Goal: Information Seeking & Learning: Learn about a topic

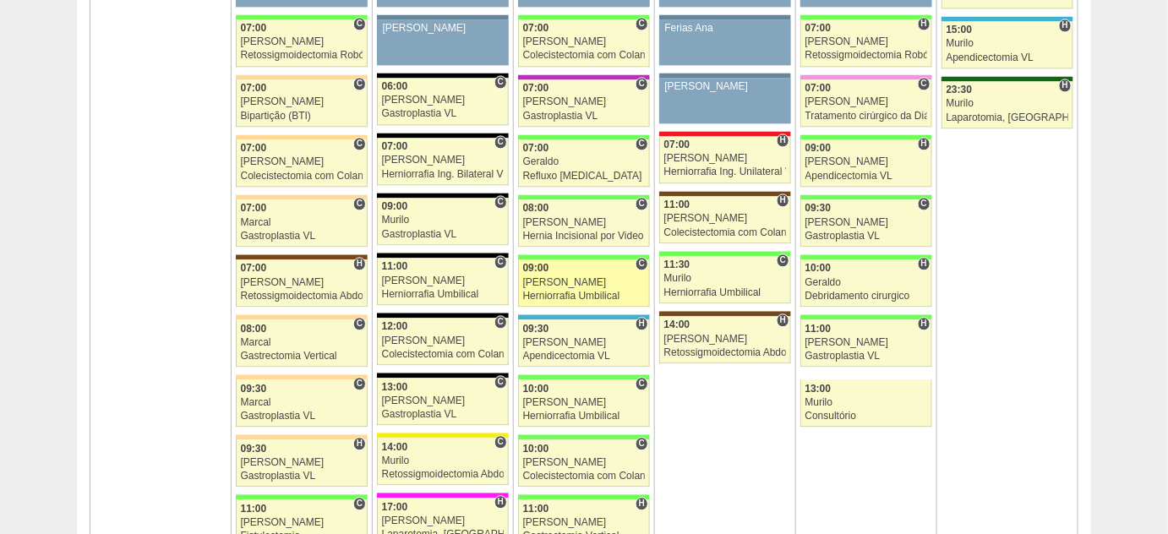
scroll to position [1151, 0]
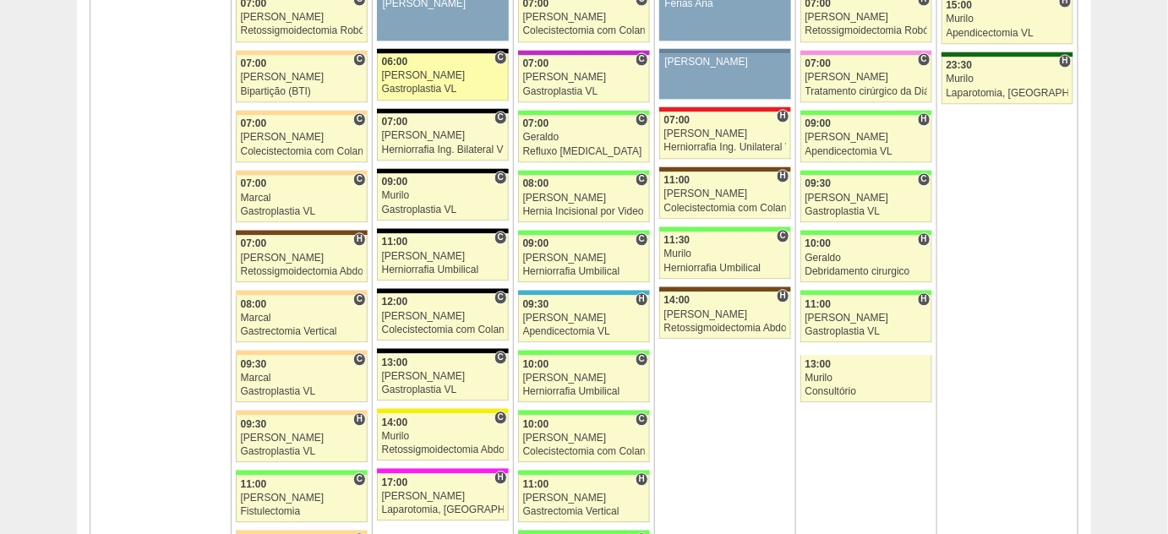
click at [443, 84] on div "Gastroplastia VL" at bounding box center [443, 89] width 122 height 11
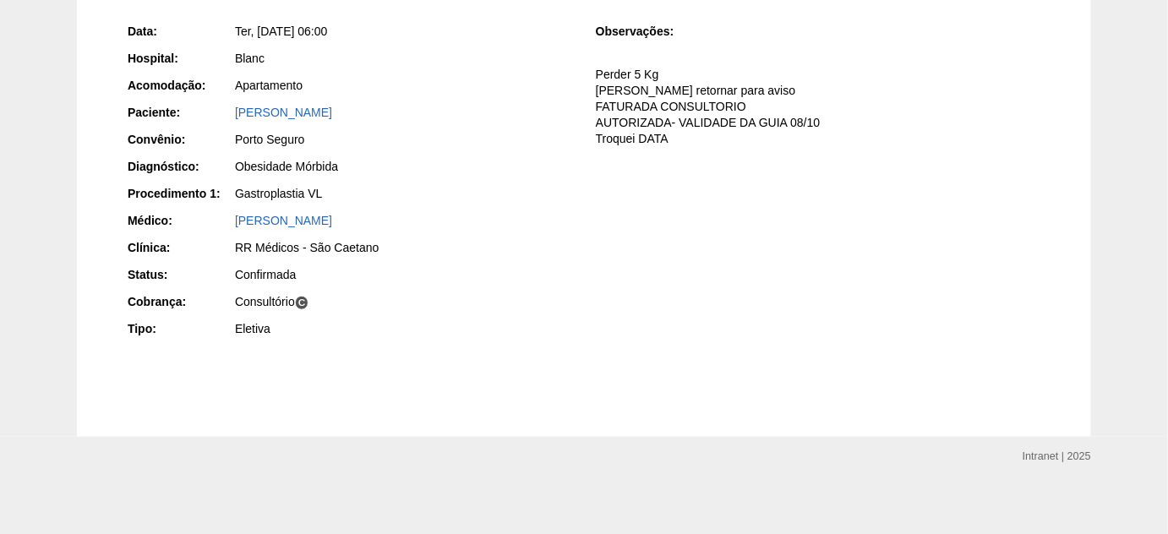
scroll to position [242, 0]
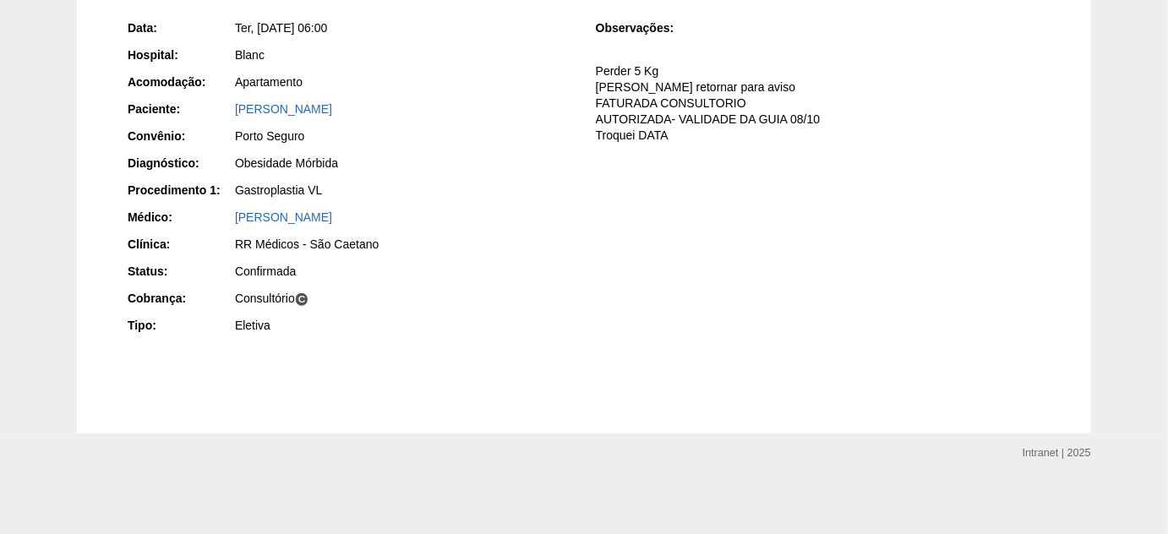
click at [304, 114] on div "[PERSON_NAME]" at bounding box center [403, 109] width 337 height 17
click at [314, 117] on div "[PERSON_NAME]" at bounding box center [402, 111] width 339 height 21
click at [316, 108] on link "Danton Dalas Deffert" at bounding box center [283, 109] width 97 height 14
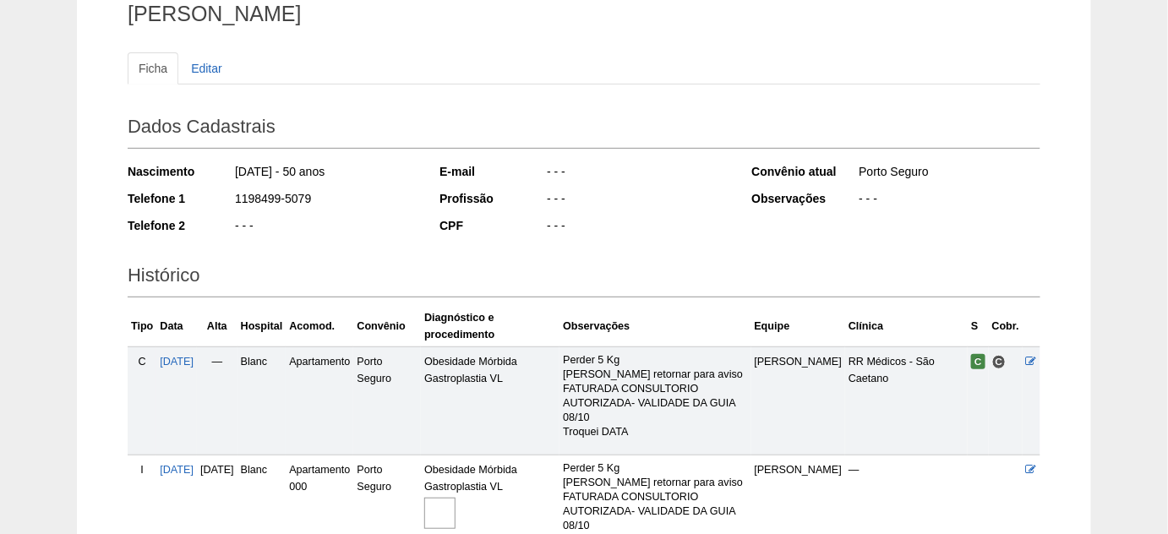
scroll to position [307, 0]
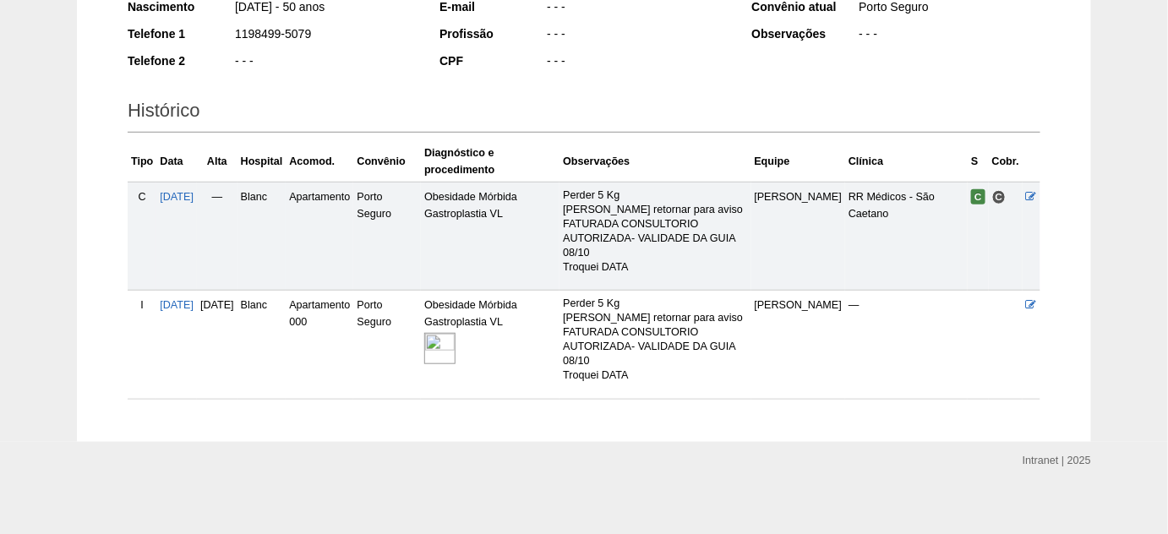
click at [458, 351] on link at bounding box center [441, 348] width 34 height 11
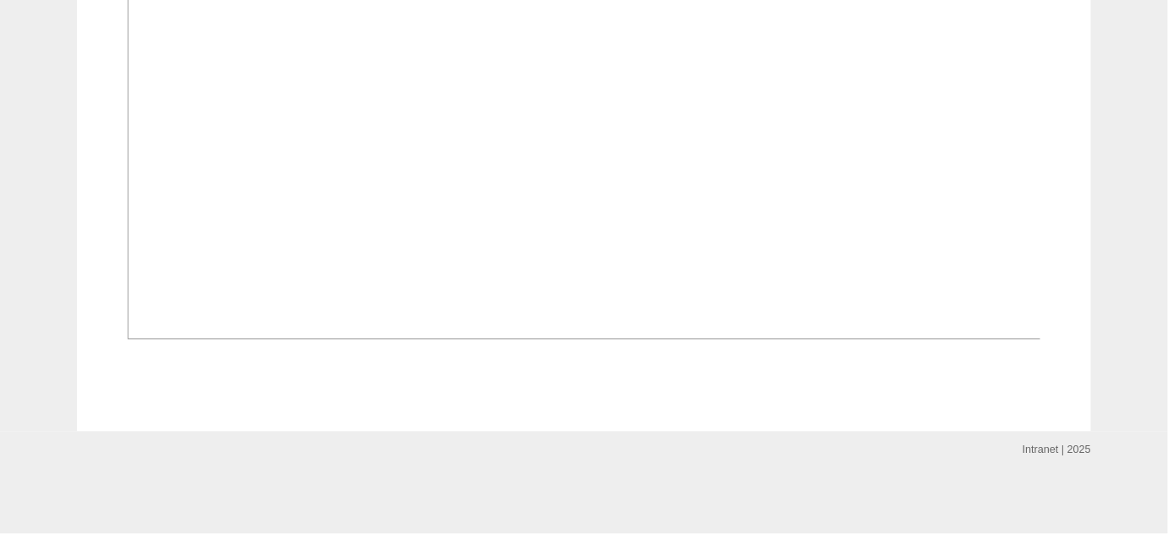
scroll to position [1305, 0]
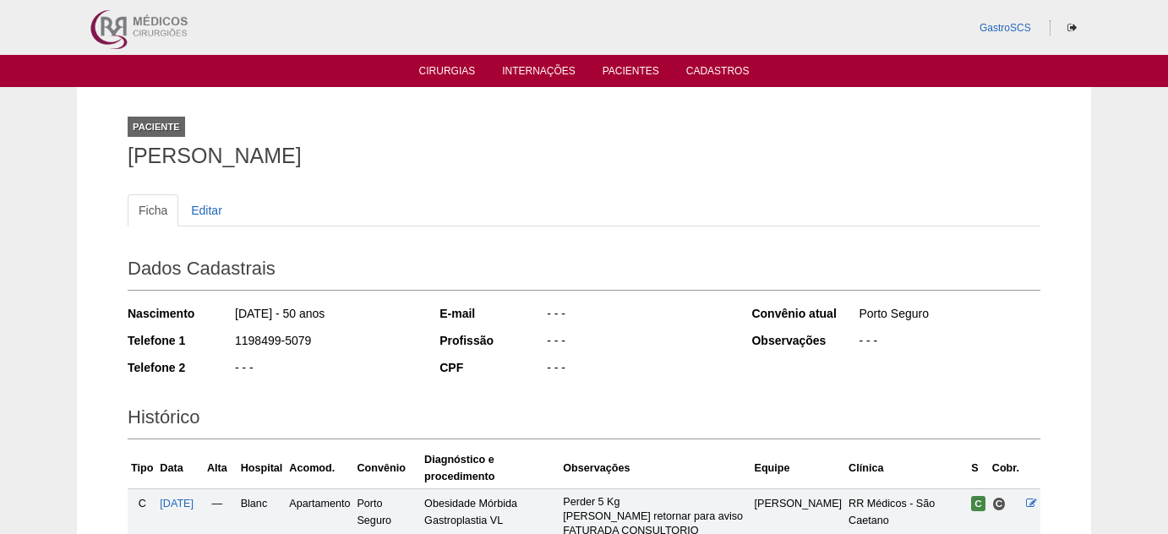
scroll to position [305, 0]
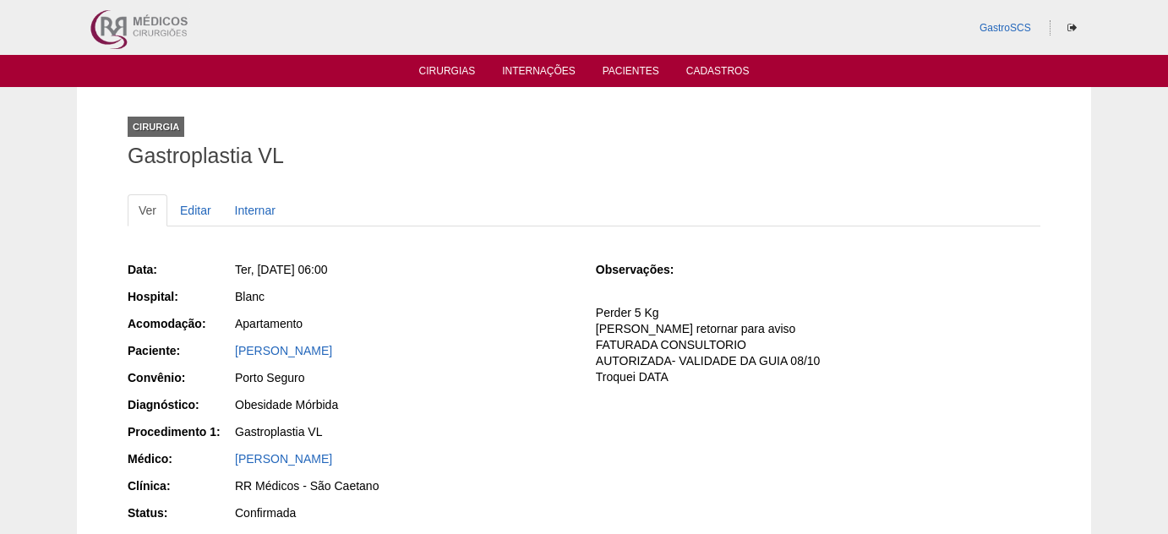
scroll to position [242, 0]
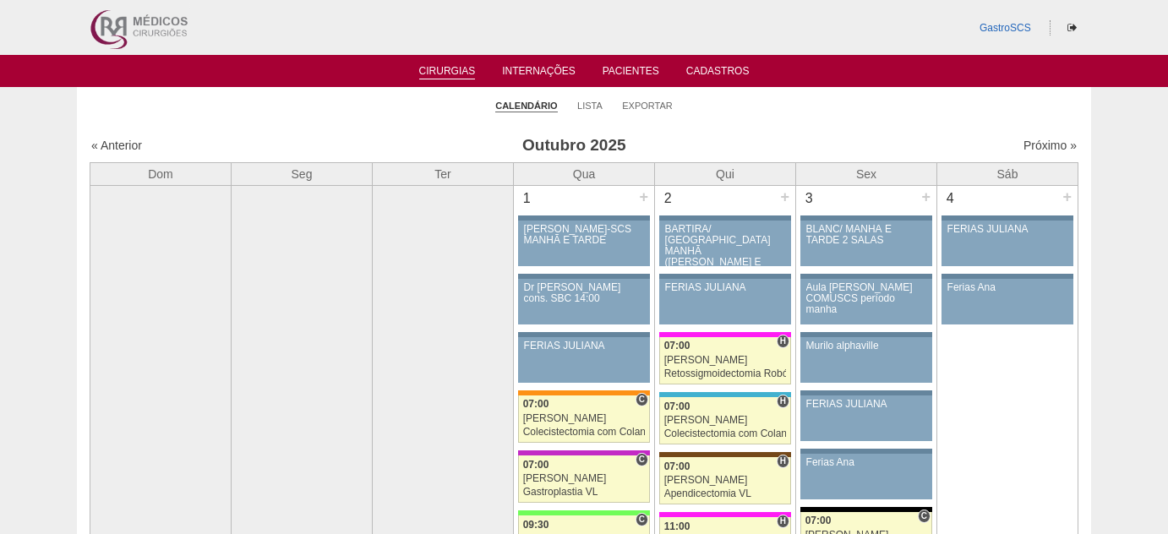
scroll to position [1151, 0]
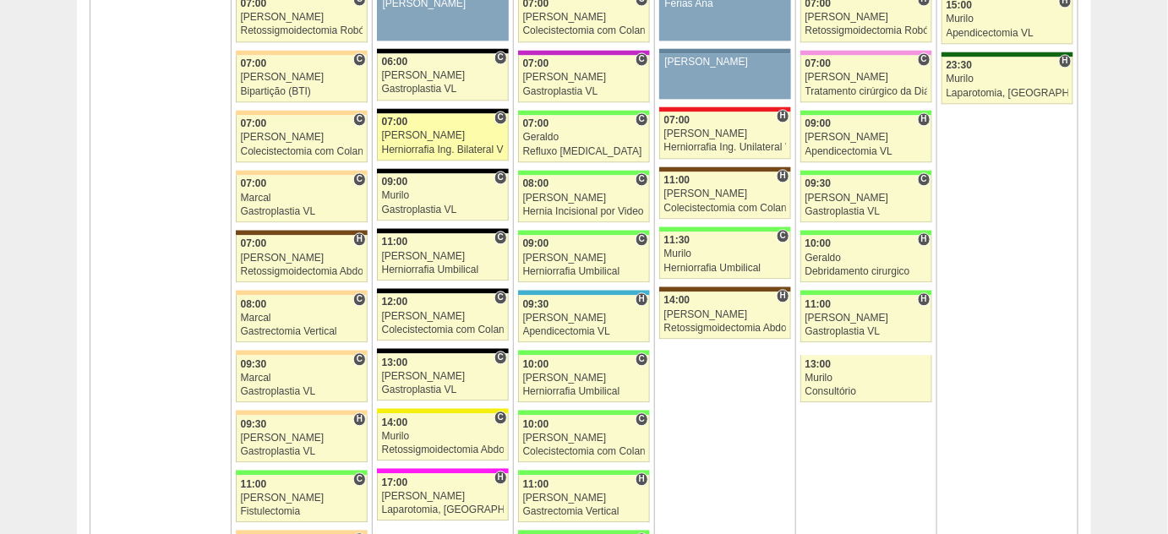
click at [427, 144] on div "Herniorrafia Ing. Bilateral VL" at bounding box center [443, 149] width 122 height 11
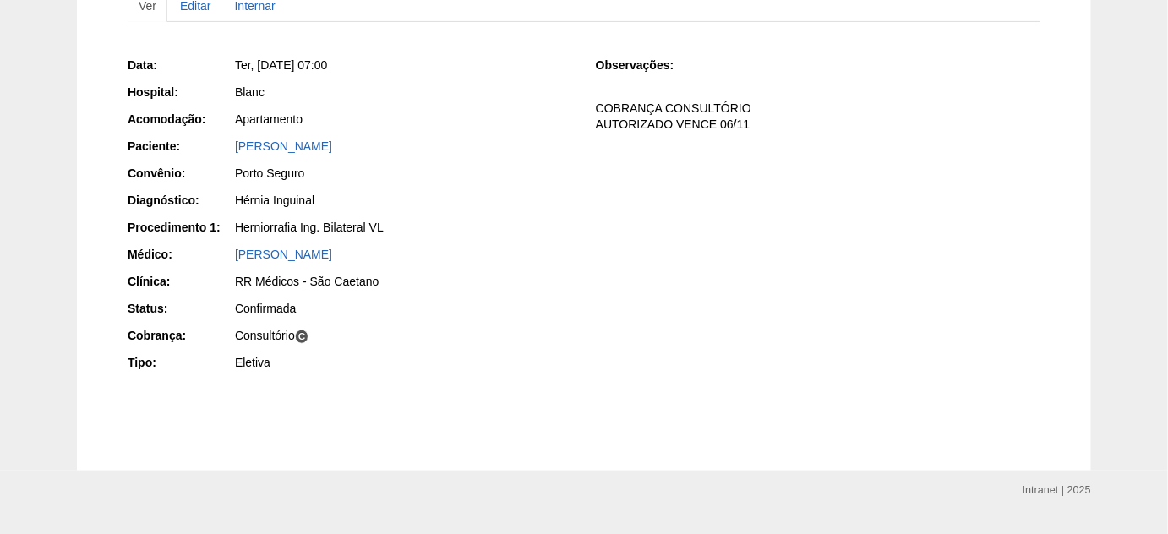
scroll to position [230, 0]
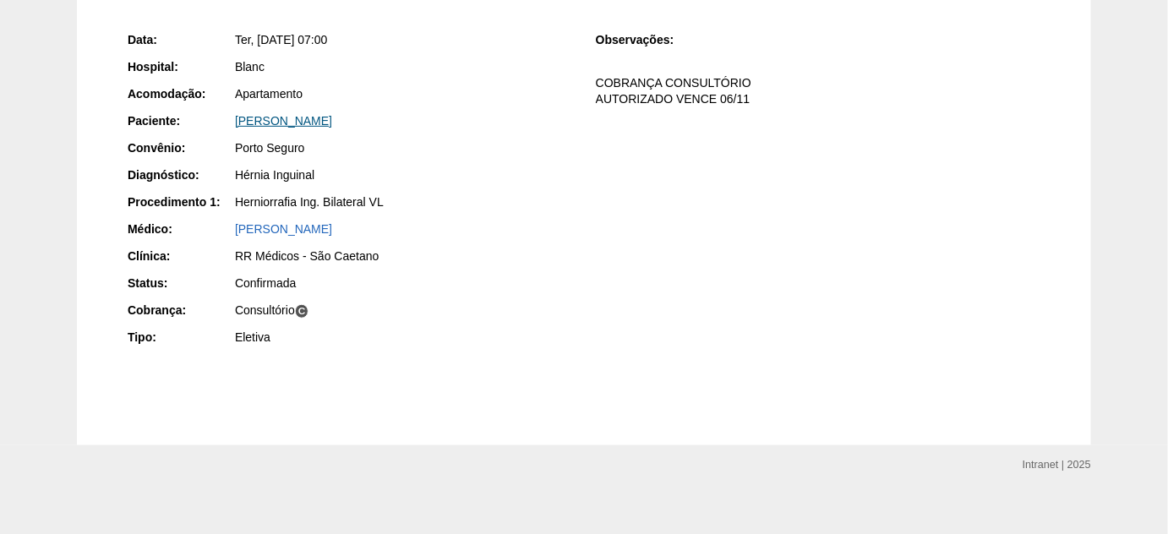
click at [297, 114] on link "[PERSON_NAME]" at bounding box center [283, 121] width 97 height 14
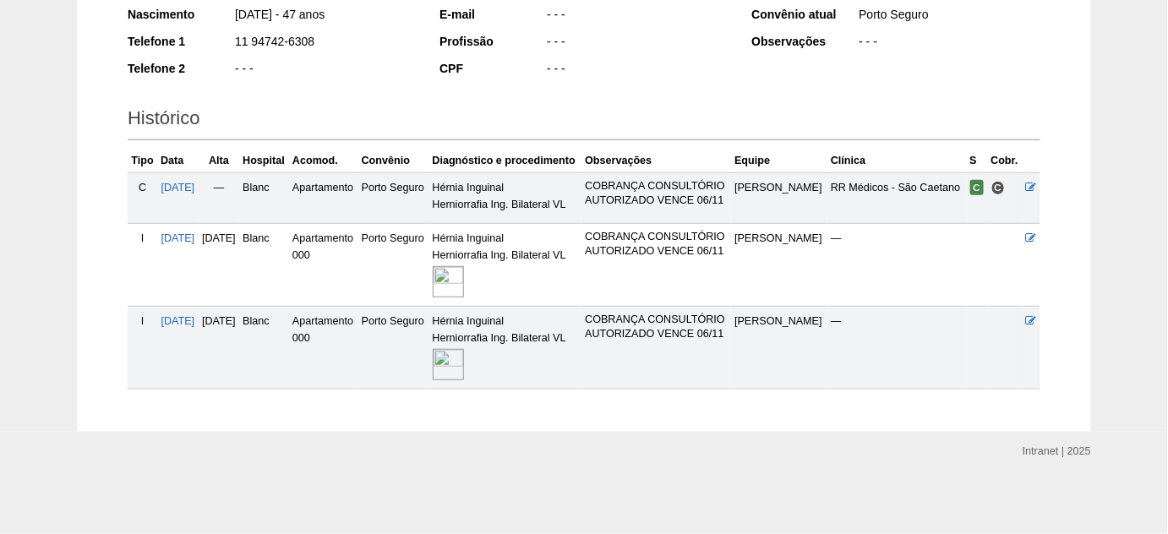
scroll to position [341, 0]
click at [464, 370] on img at bounding box center [448, 364] width 31 height 31
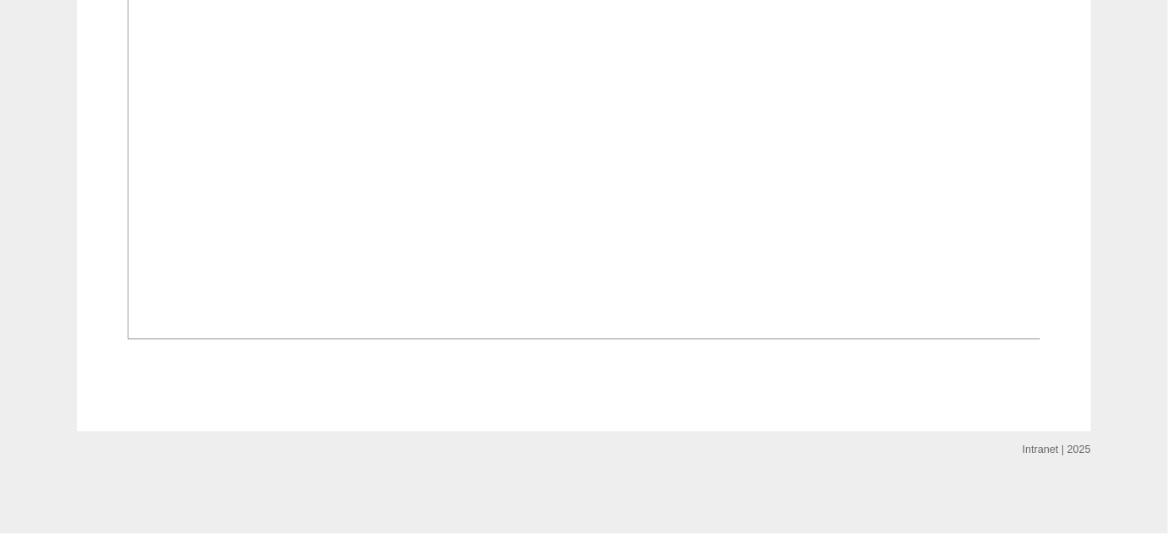
scroll to position [1305, 0]
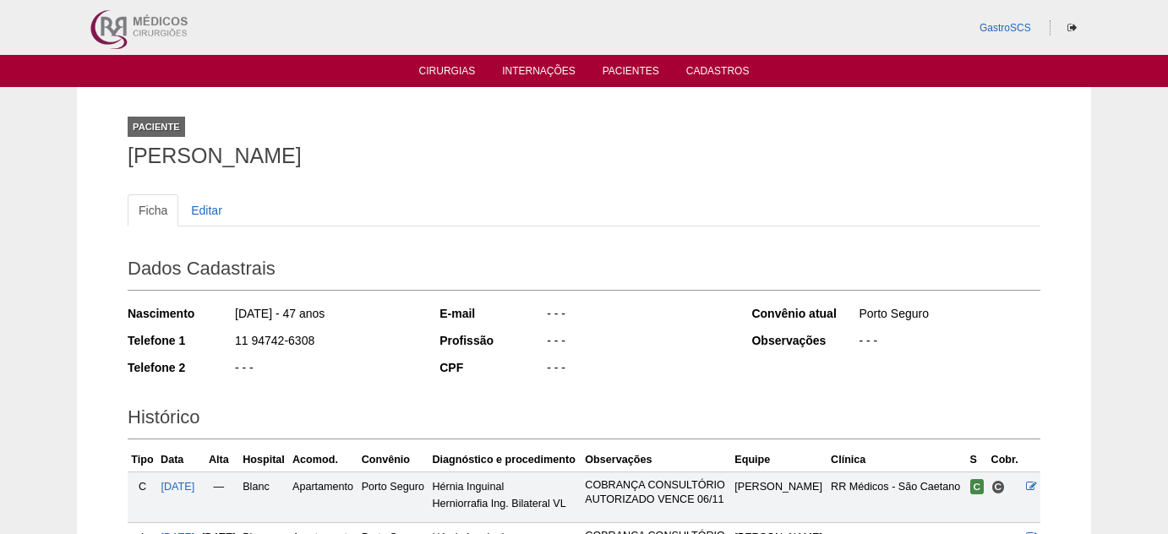
scroll to position [340, 0]
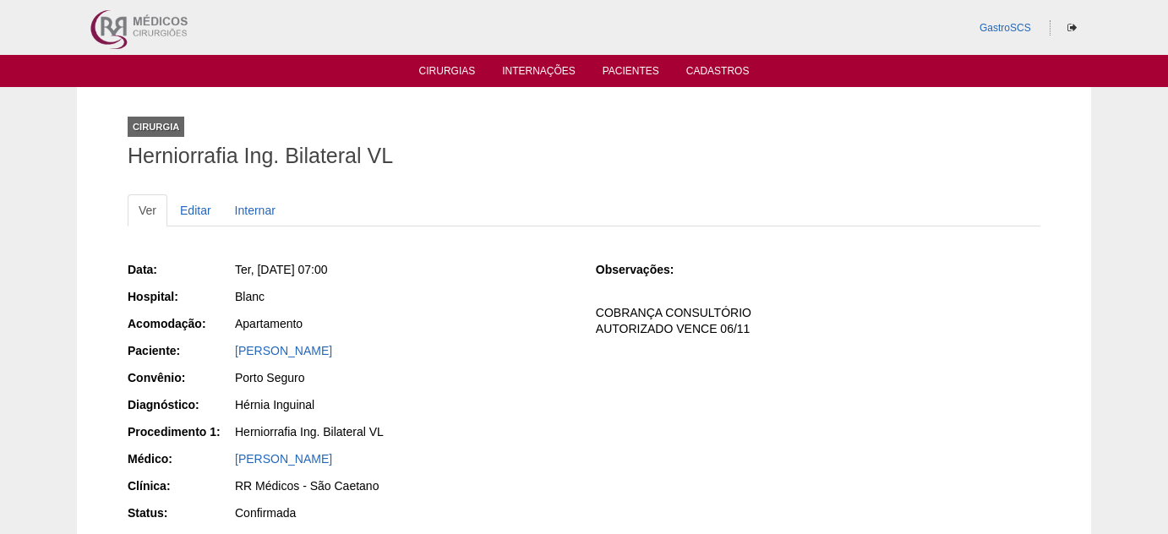
scroll to position [230, 0]
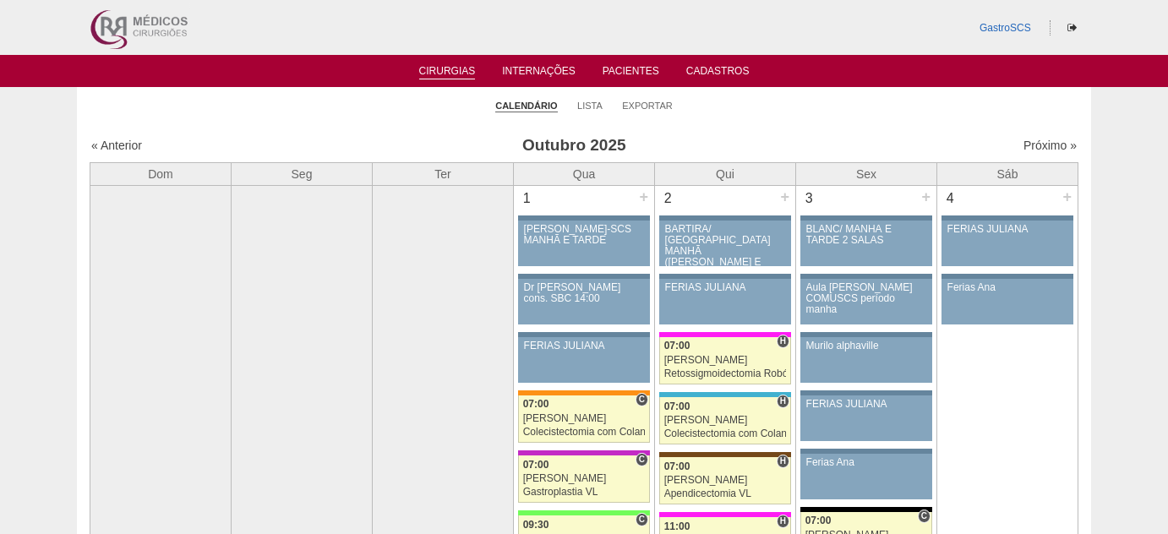
scroll to position [1151, 0]
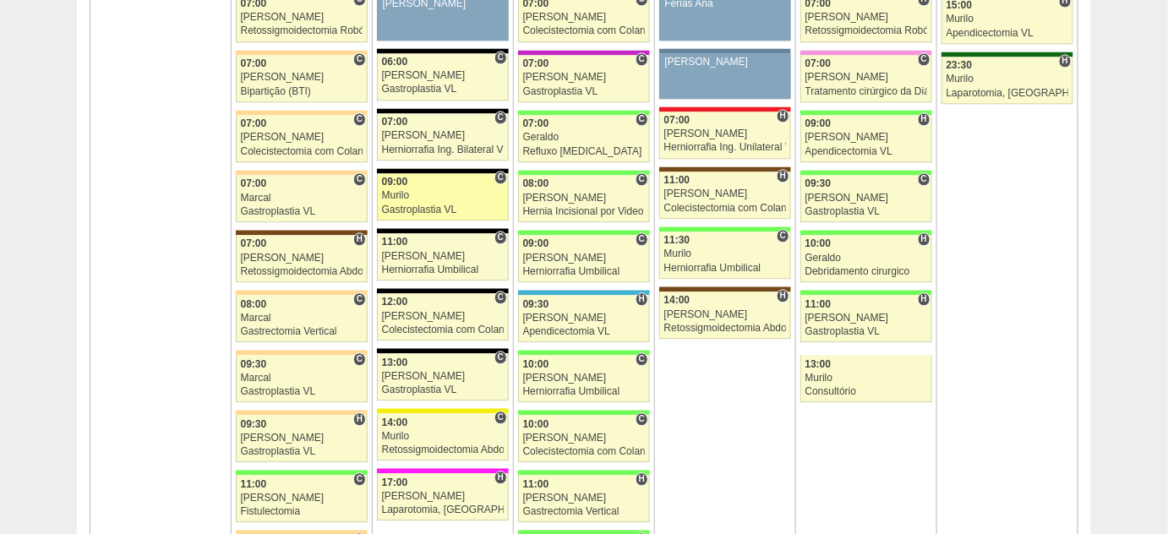
click at [460, 193] on div "Murilo" at bounding box center [443, 195] width 122 height 11
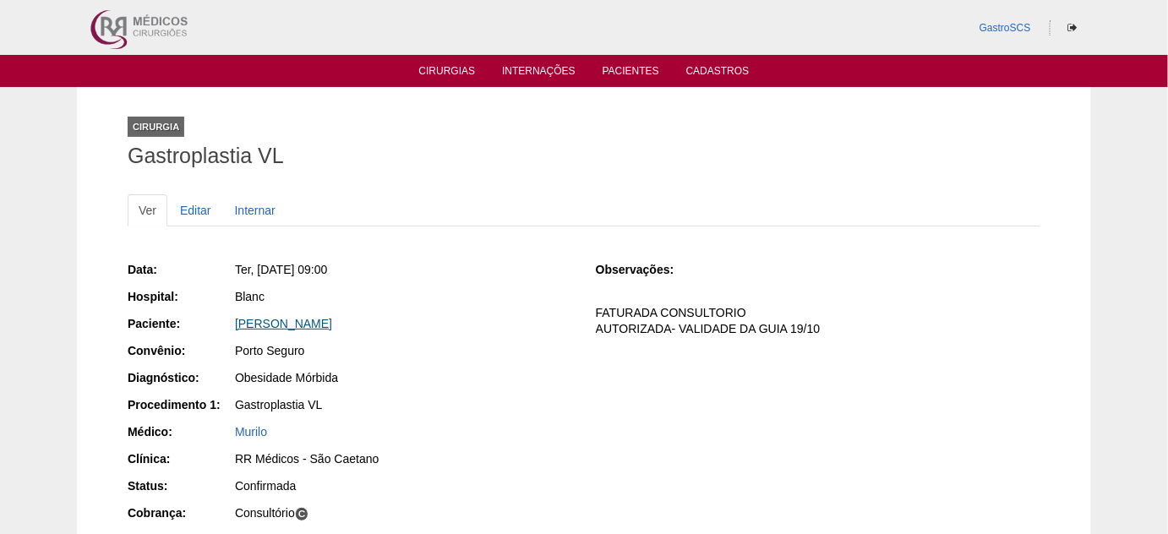
click at [284, 324] on link "Viviane Rodrigues Ramos" at bounding box center [283, 324] width 97 height 14
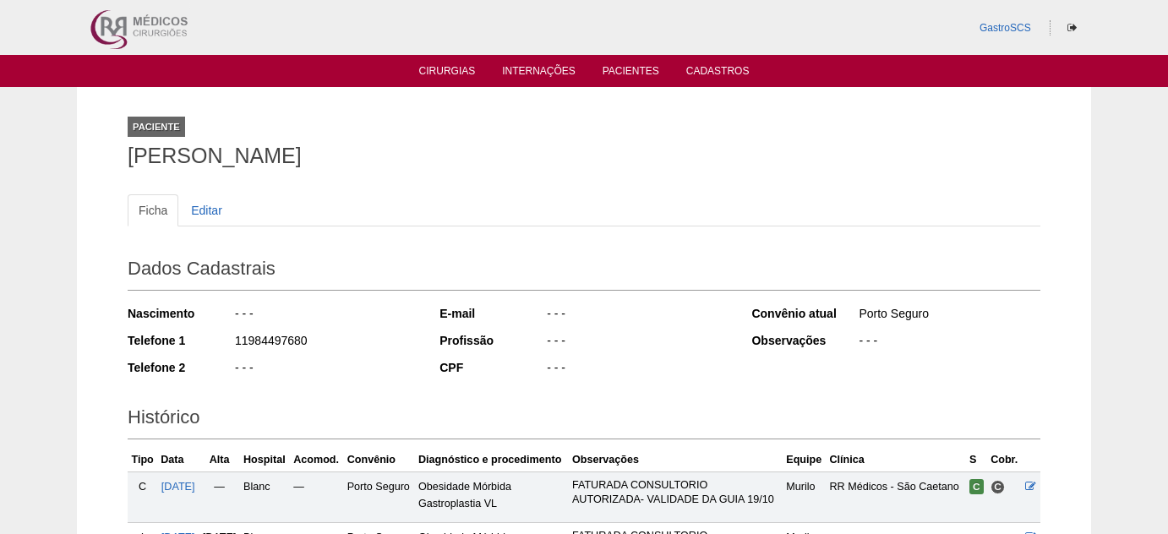
scroll to position [245, 0]
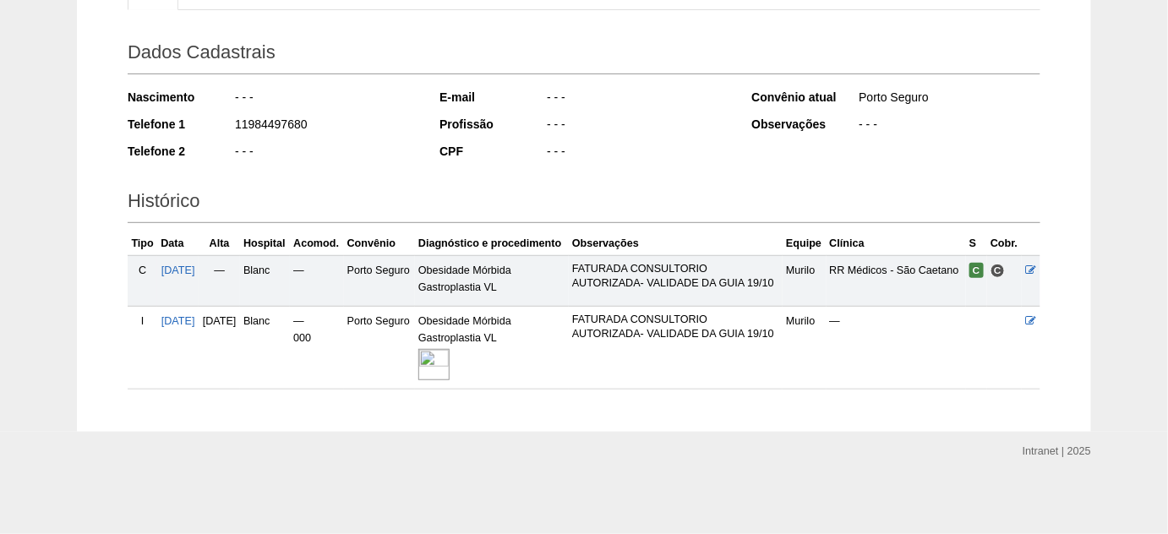
click at [449, 367] on img at bounding box center [433, 364] width 31 height 31
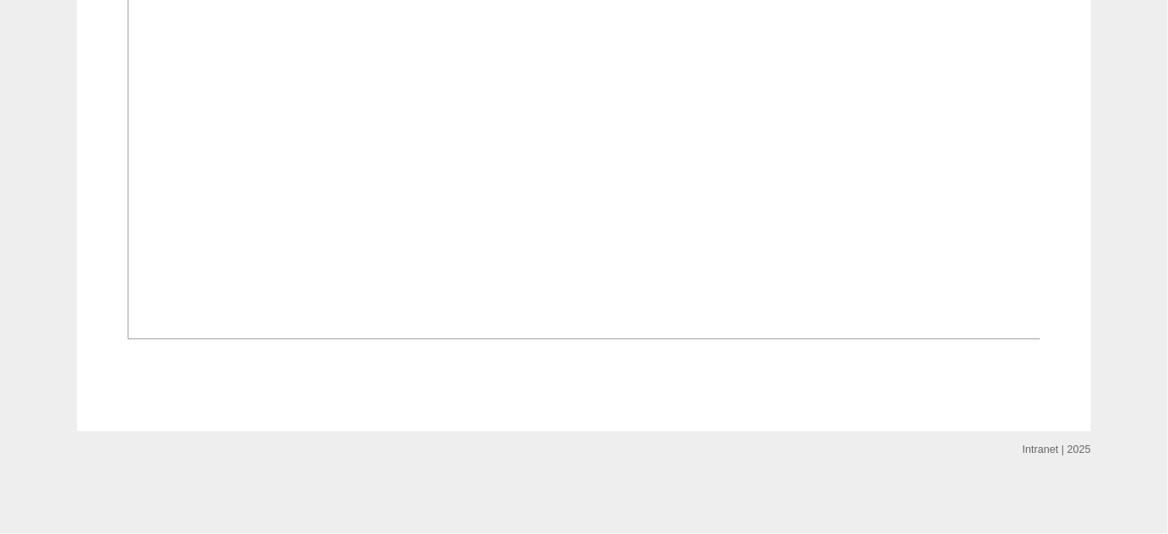
scroll to position [1382, 0]
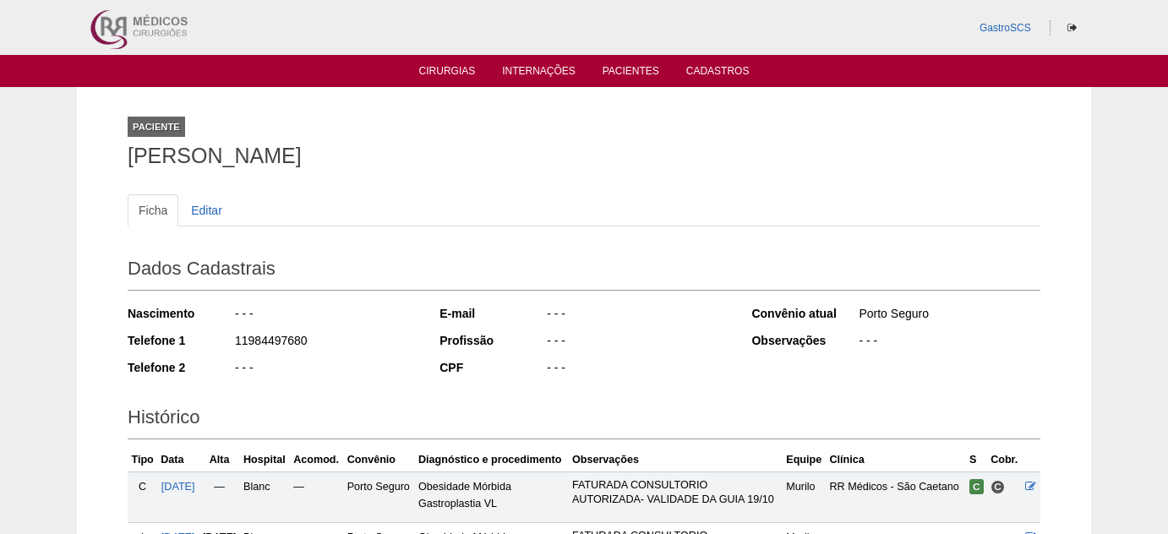
scroll to position [245, 0]
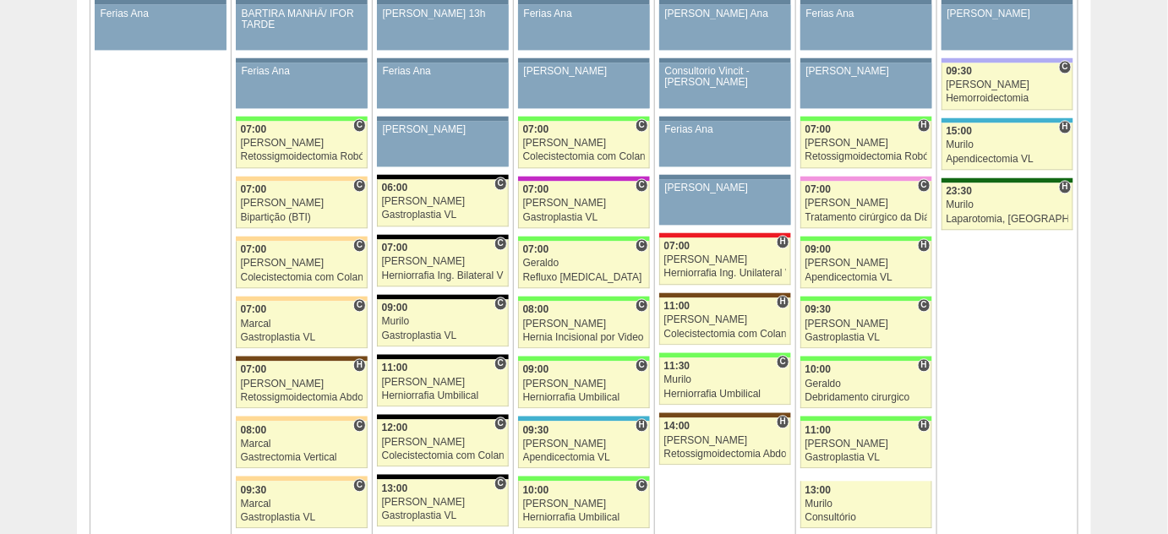
scroll to position [1151, 0]
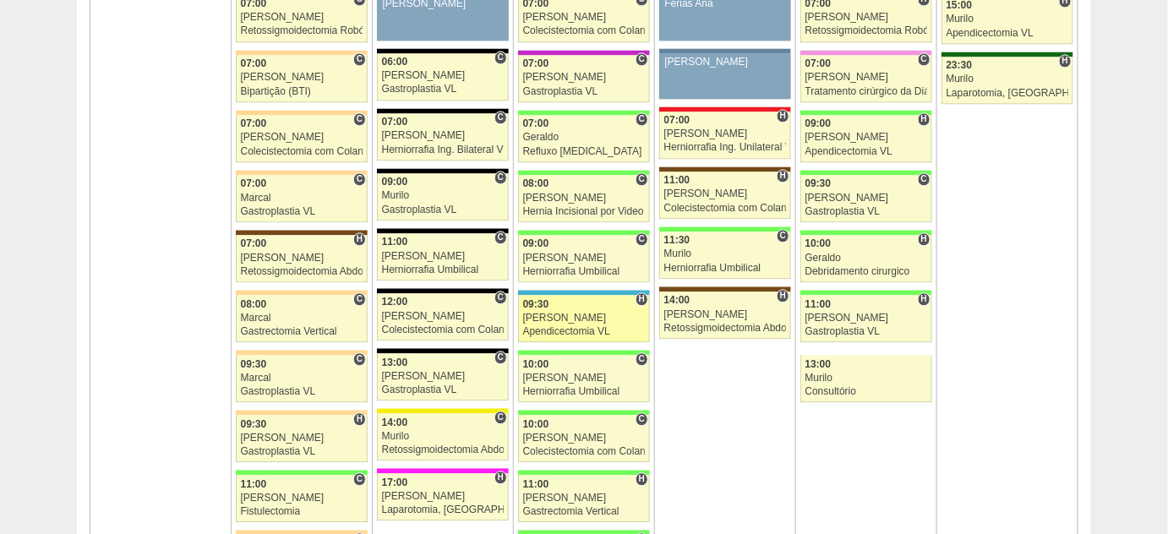
click at [552, 313] on div "[PERSON_NAME]" at bounding box center [584, 318] width 122 height 11
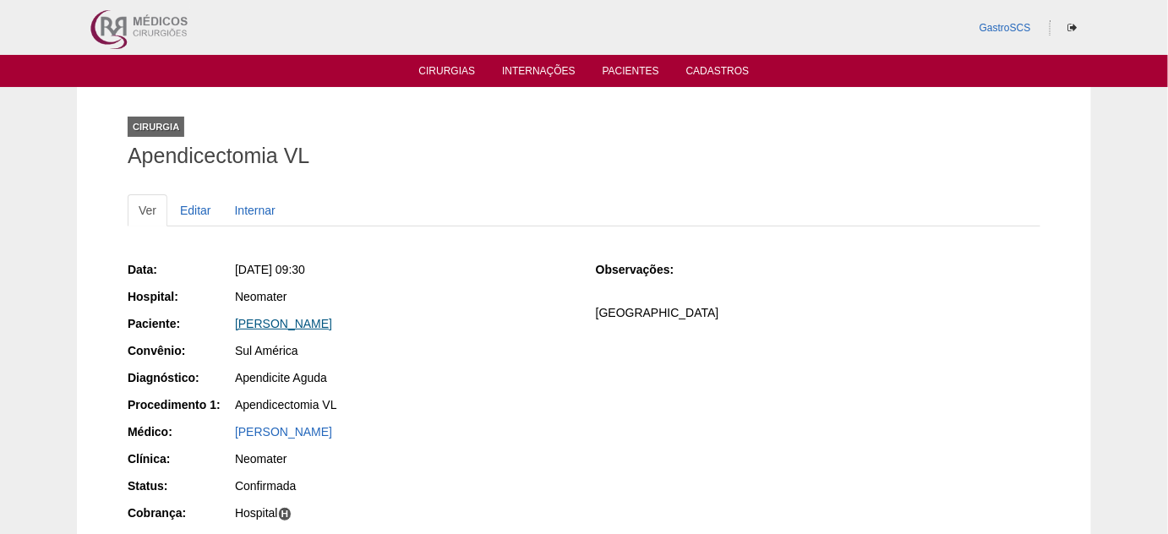
click at [332, 326] on link "Leopoldo Donaire Bindo de Lima" at bounding box center [283, 324] width 97 height 14
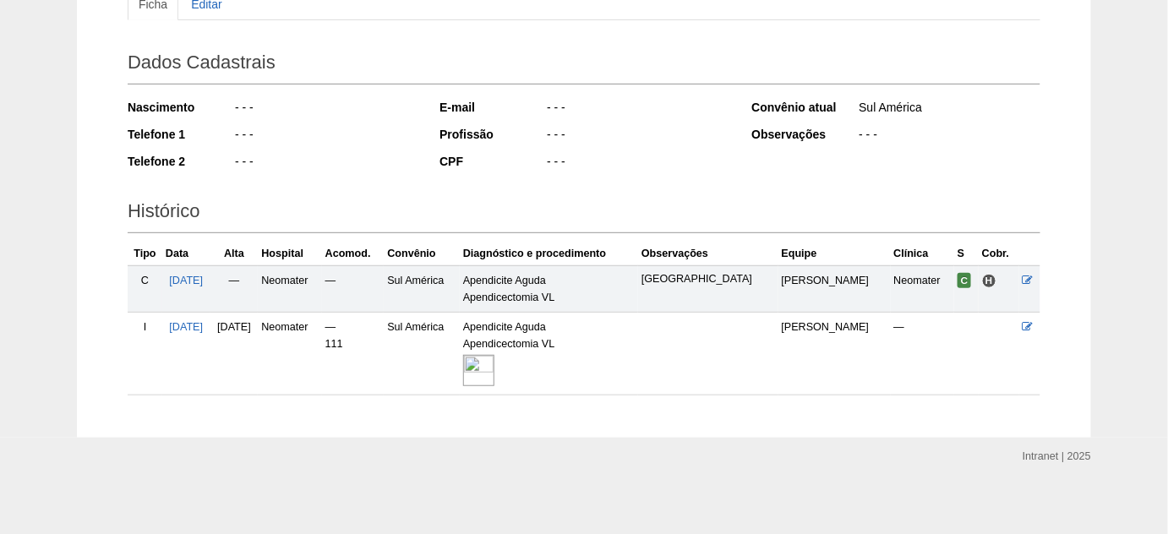
scroll to position [209, 0]
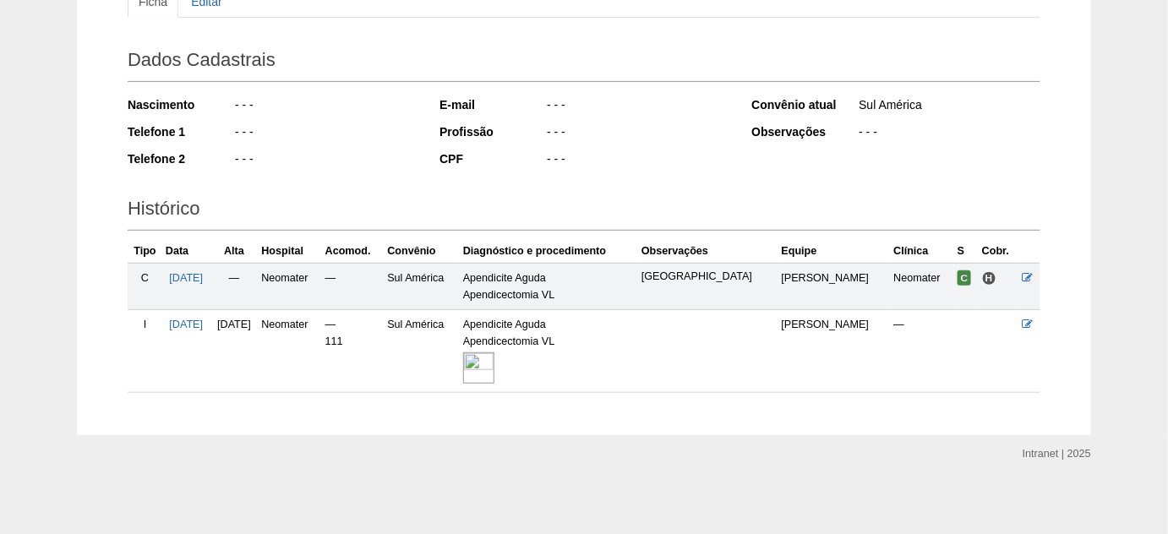
click at [494, 358] on img at bounding box center [478, 367] width 31 height 31
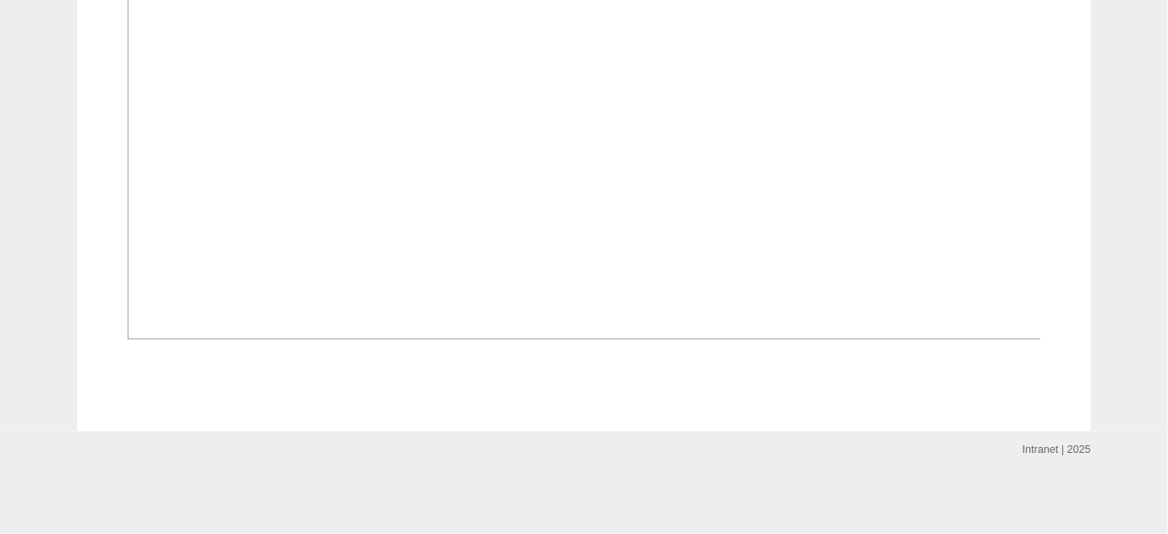
scroll to position [1305, 0]
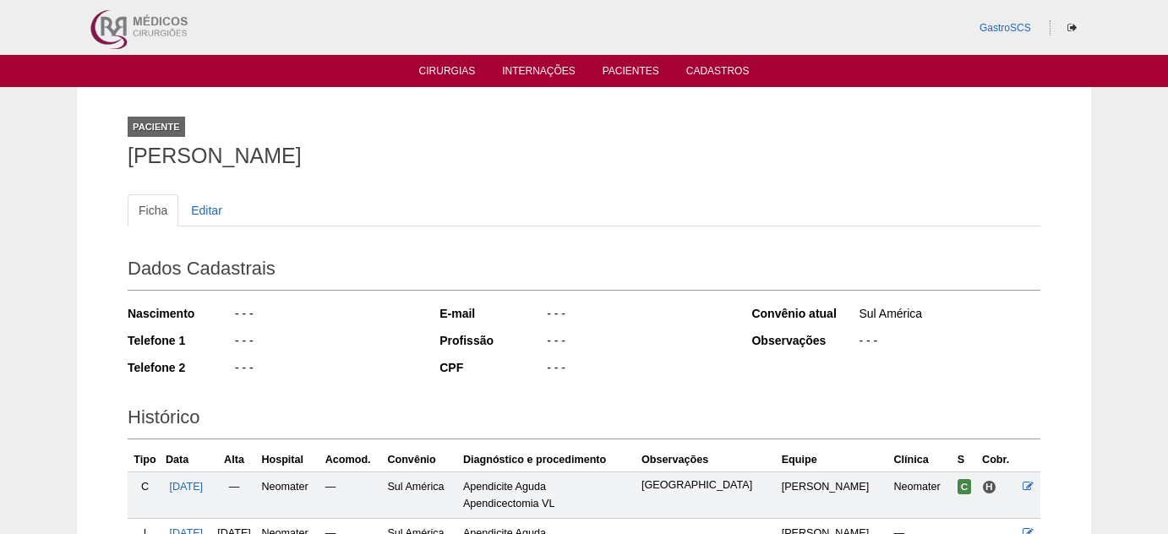
scroll to position [209, 0]
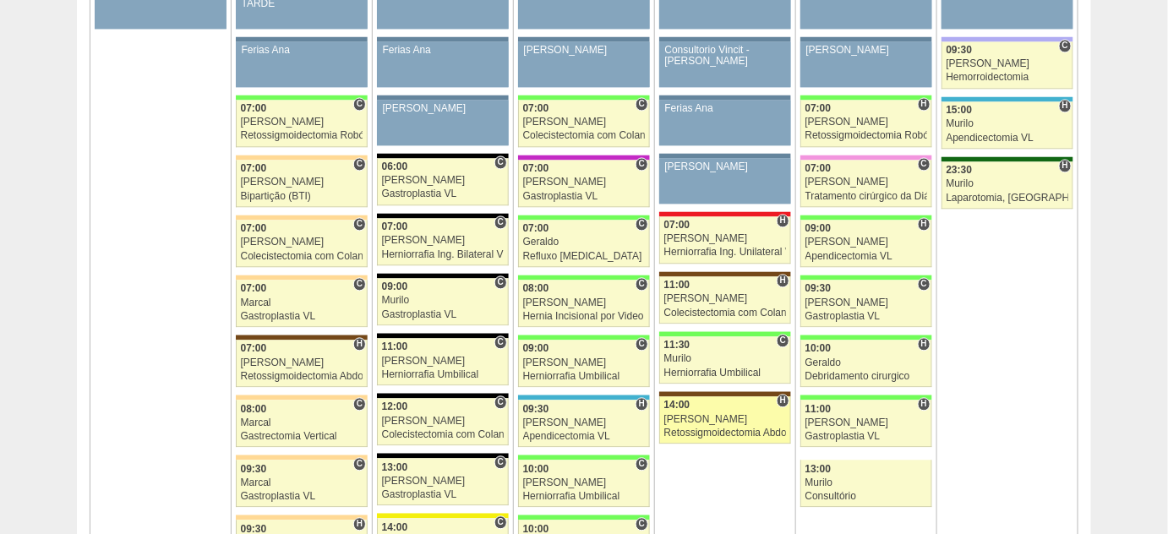
scroll to position [921, 0]
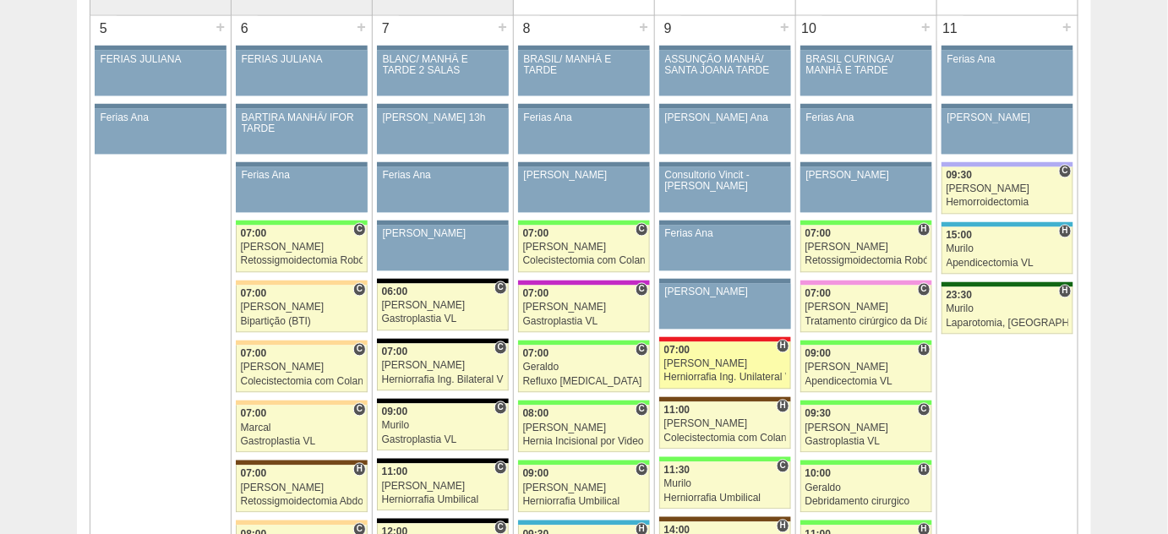
click at [703, 359] on div "Ricardo Fernandes" at bounding box center [725, 364] width 122 height 11
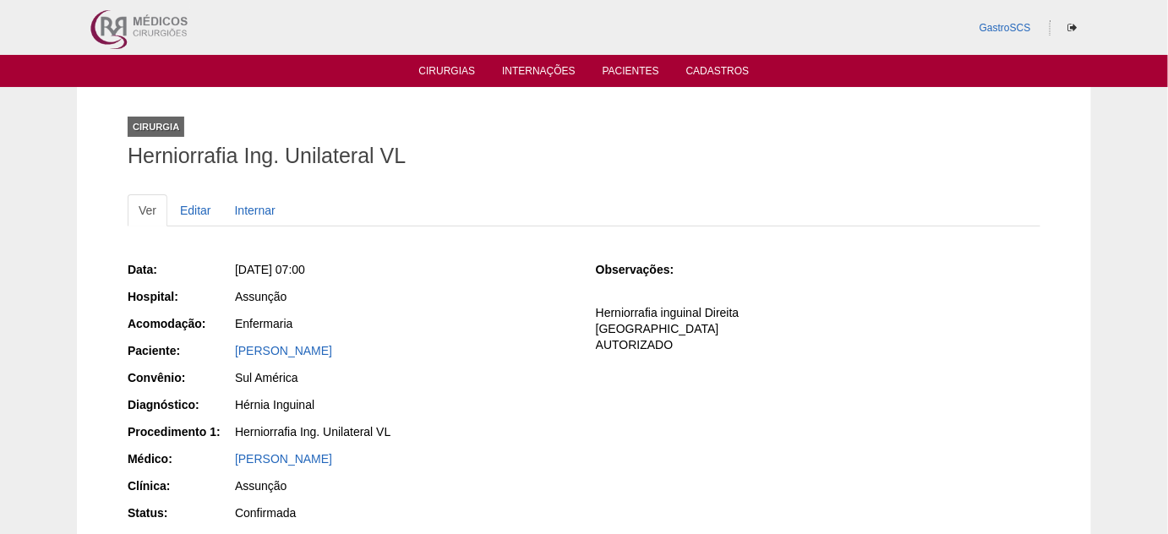
scroll to position [76, 0]
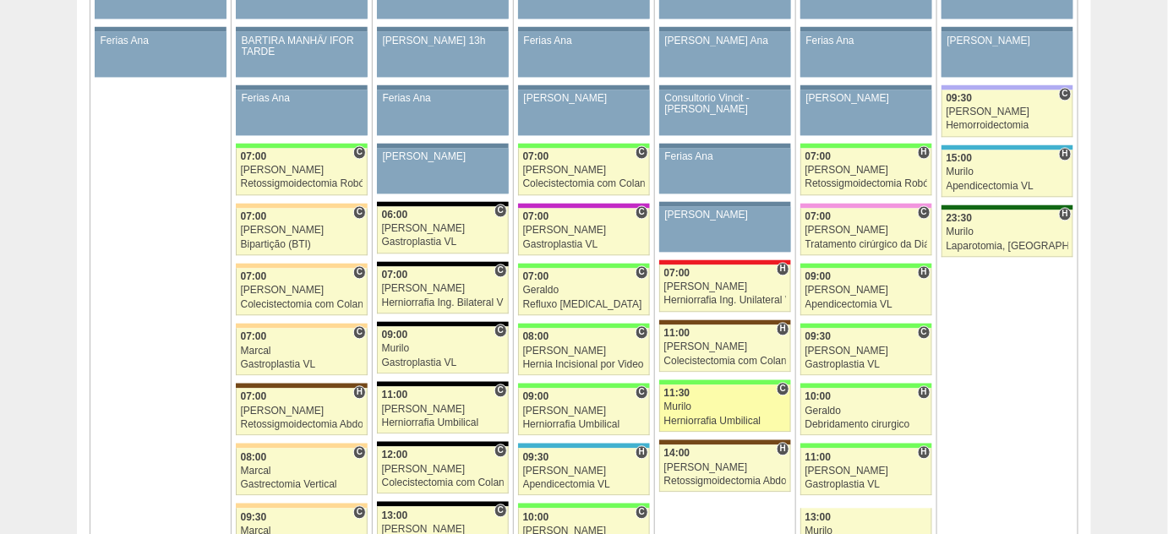
scroll to position [1075, 0]
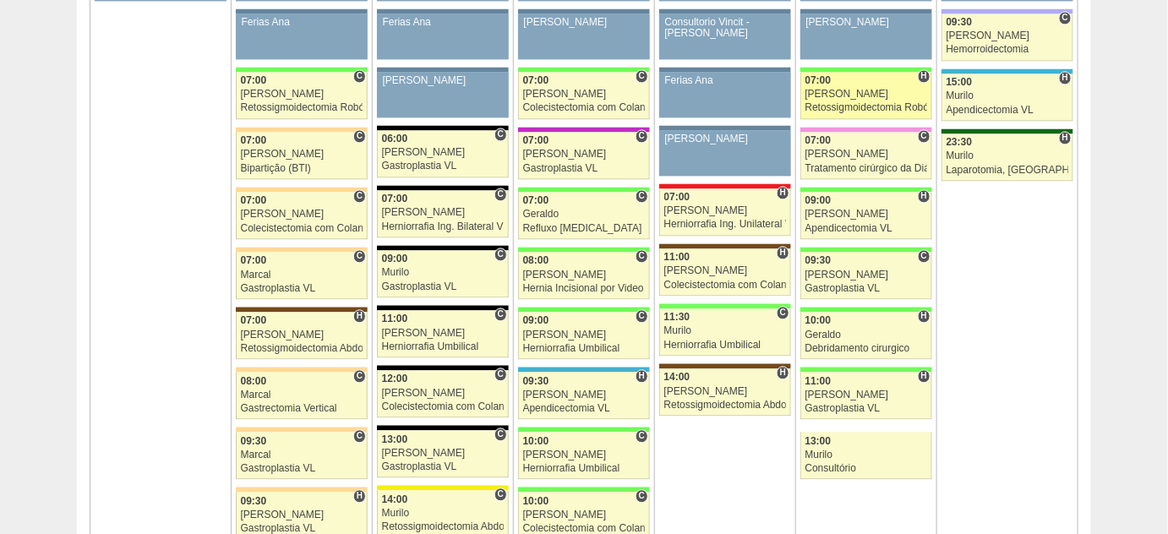
click at [840, 92] on div "[PERSON_NAME]" at bounding box center [866, 94] width 122 height 11
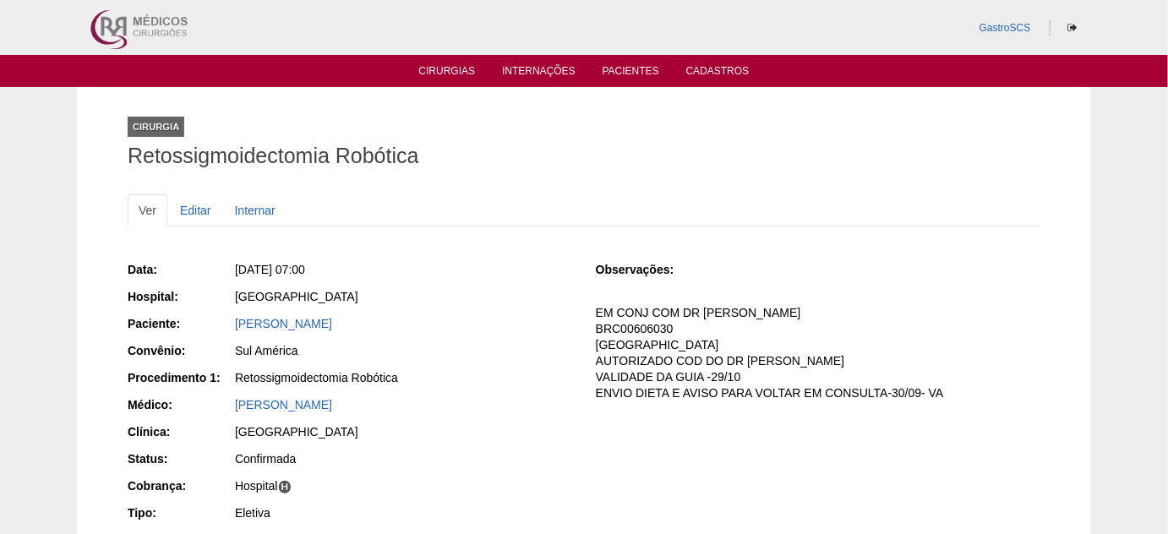
click at [361, 315] on div "[PERSON_NAME]" at bounding box center [403, 323] width 337 height 17
click at [332, 325] on link "[PERSON_NAME]" at bounding box center [283, 324] width 97 height 14
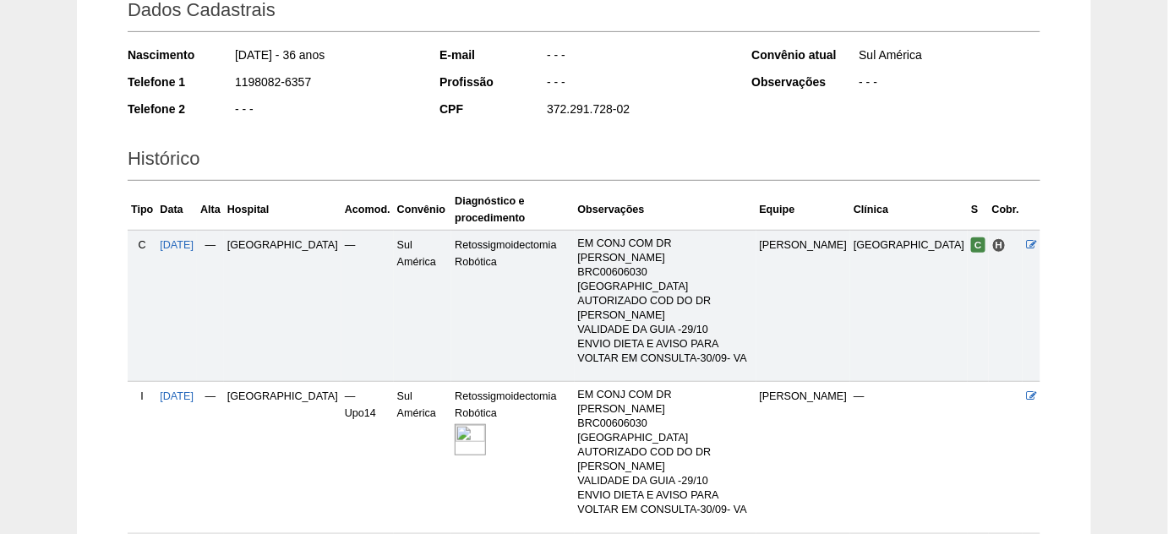
scroll to position [297, 0]
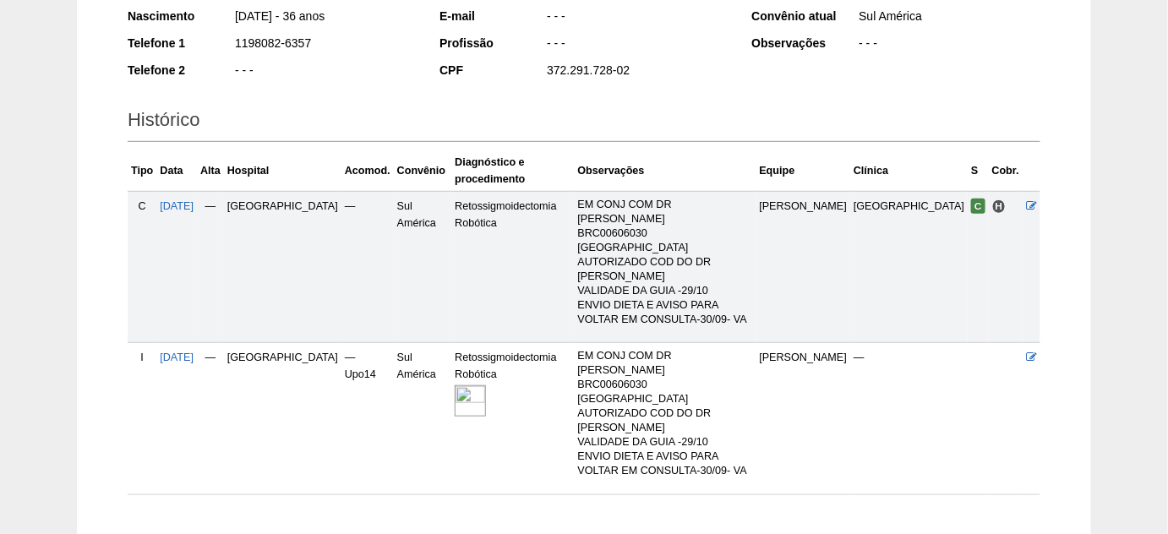
click at [396, 343] on td "Sul América" at bounding box center [422, 418] width 57 height 151
click at [455, 385] on img at bounding box center [470, 400] width 31 height 31
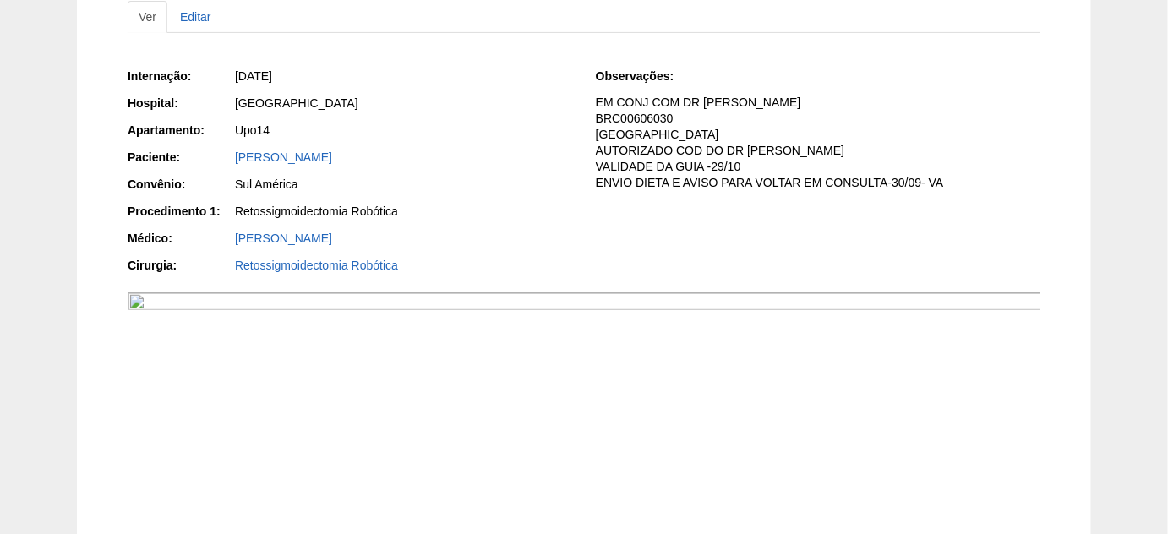
scroll to position [307, 0]
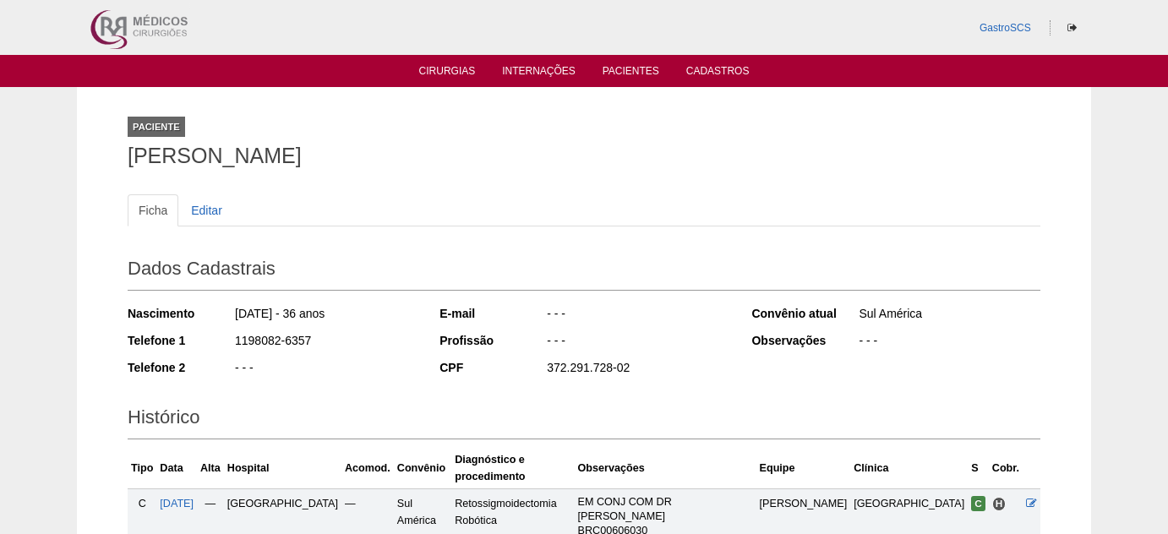
scroll to position [297, 0]
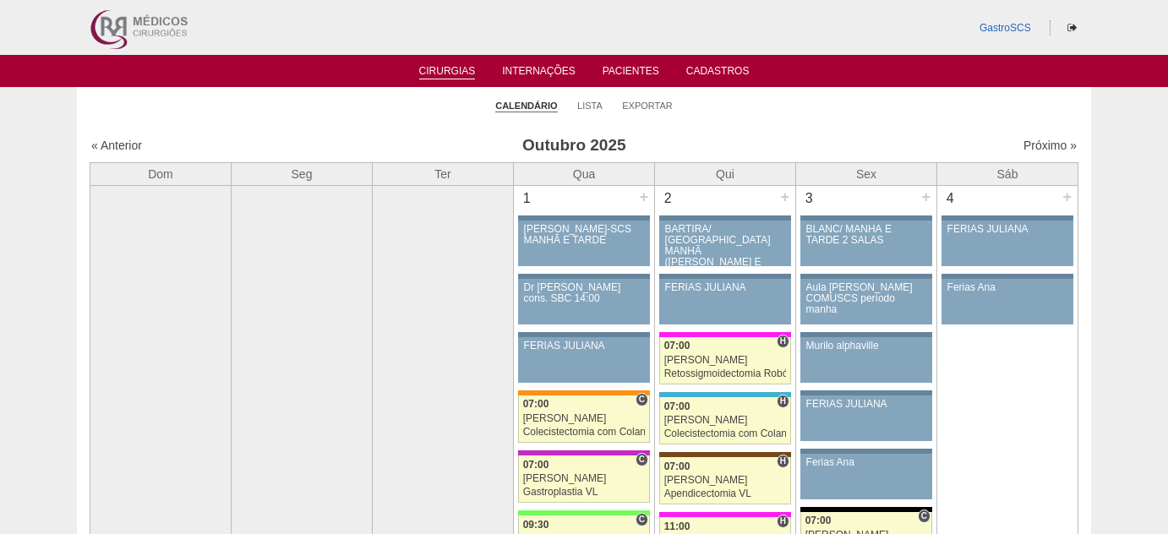
scroll to position [1075, 0]
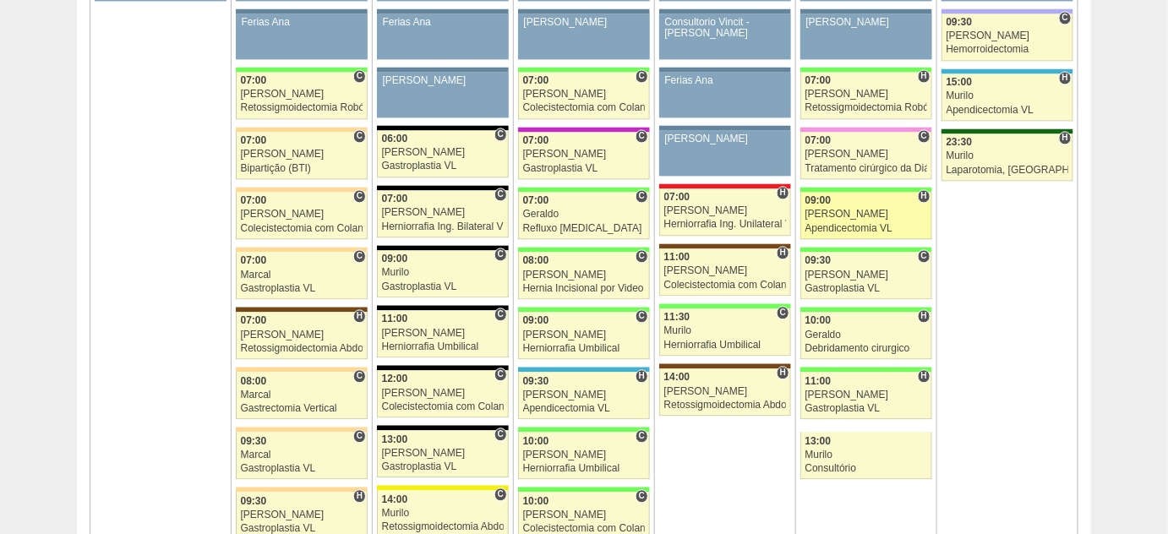
click at [828, 211] on div "[PERSON_NAME]" at bounding box center [866, 214] width 122 height 11
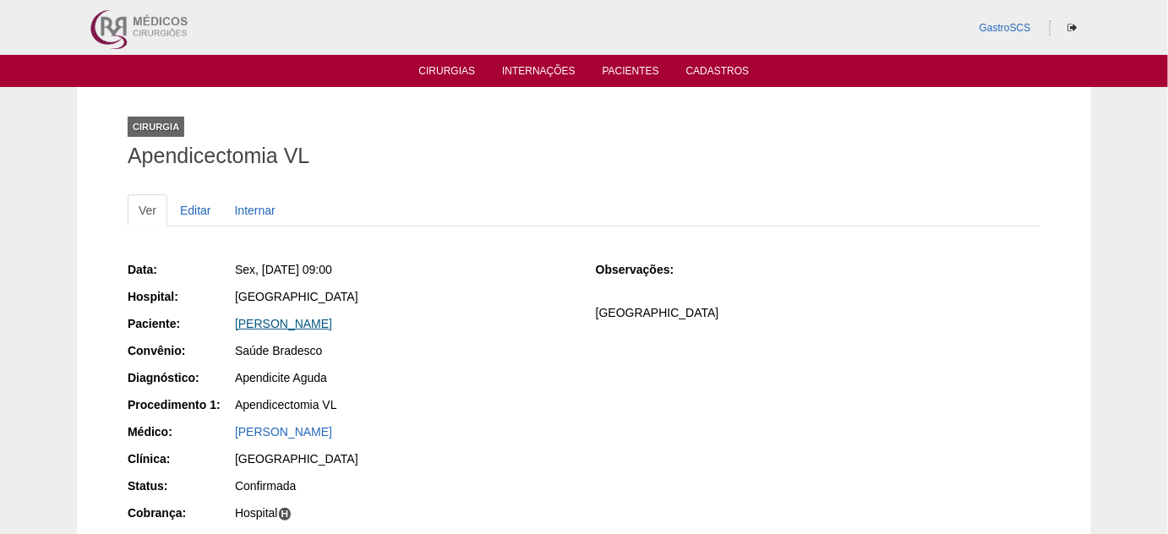
click at [258, 322] on link "[PERSON_NAME]" at bounding box center [283, 324] width 97 height 14
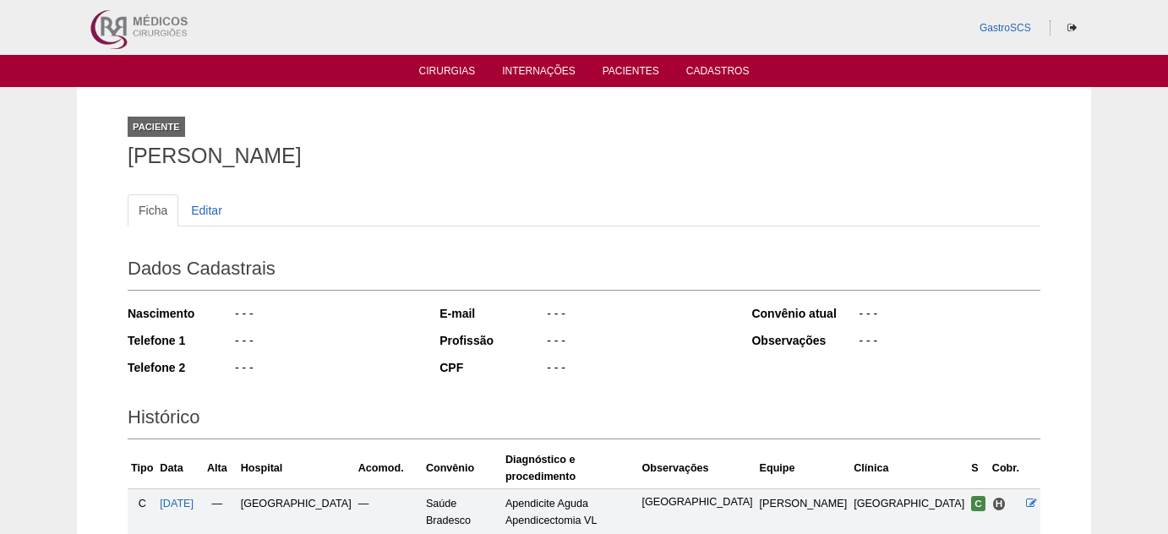
scroll to position [209, 0]
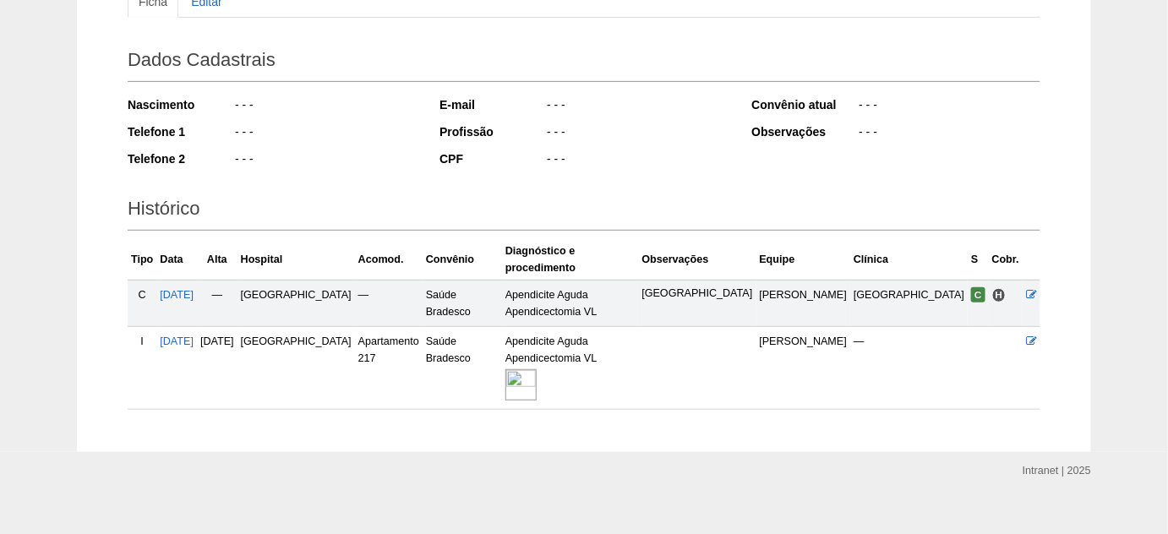
click at [536, 369] on img at bounding box center [520, 384] width 31 height 31
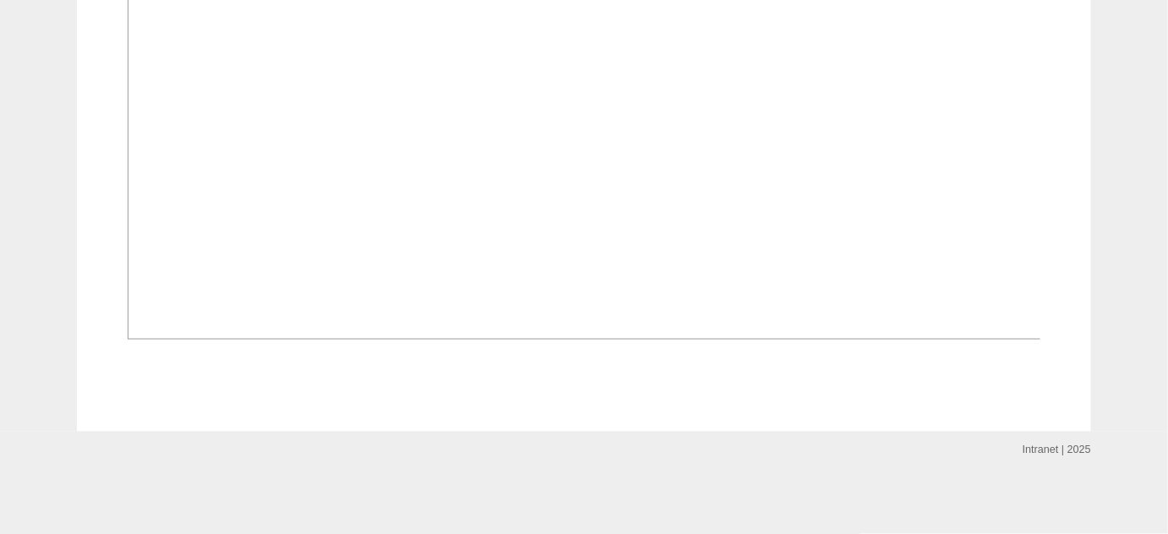
scroll to position [1690, 0]
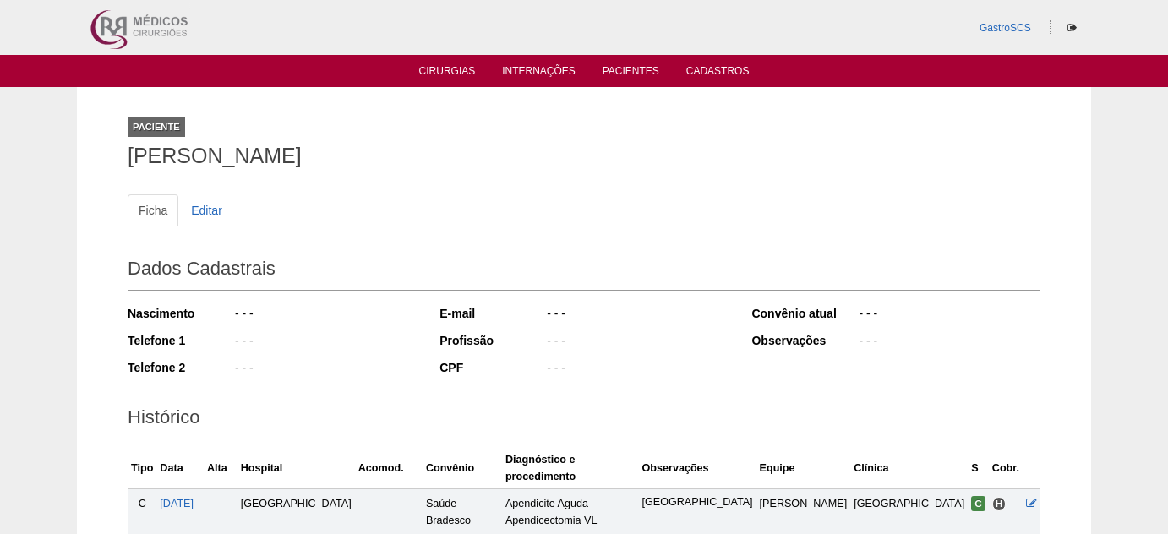
scroll to position [209, 0]
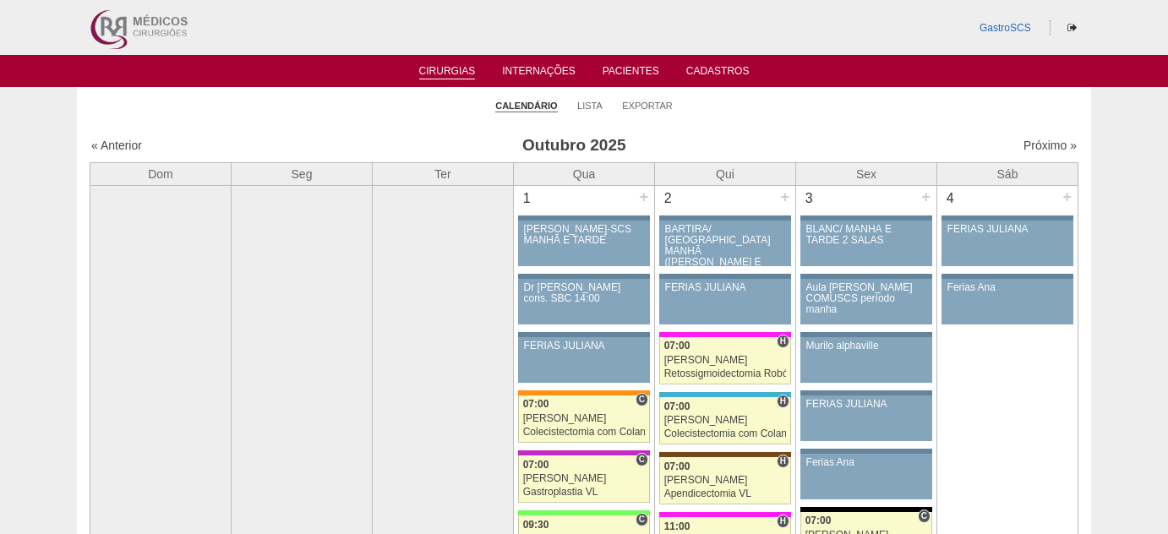
scroll to position [1075, 0]
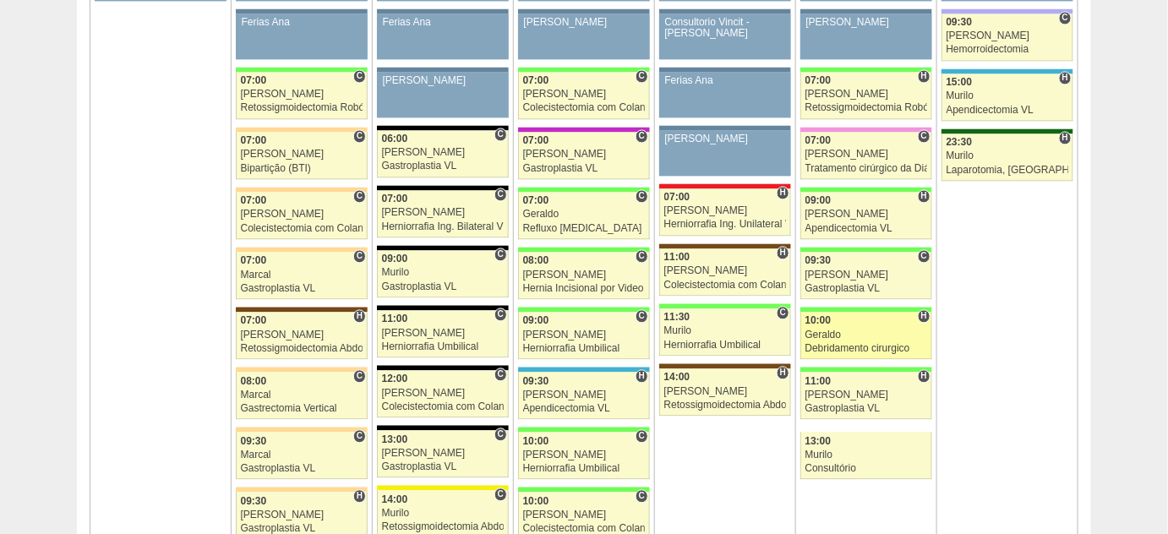
click at [841, 333] on link "89512 Fellow H 10:00 Geraldo Debridamento cirurgico Hospital Brasil Brasil Rena…" at bounding box center [866, 335] width 132 height 47
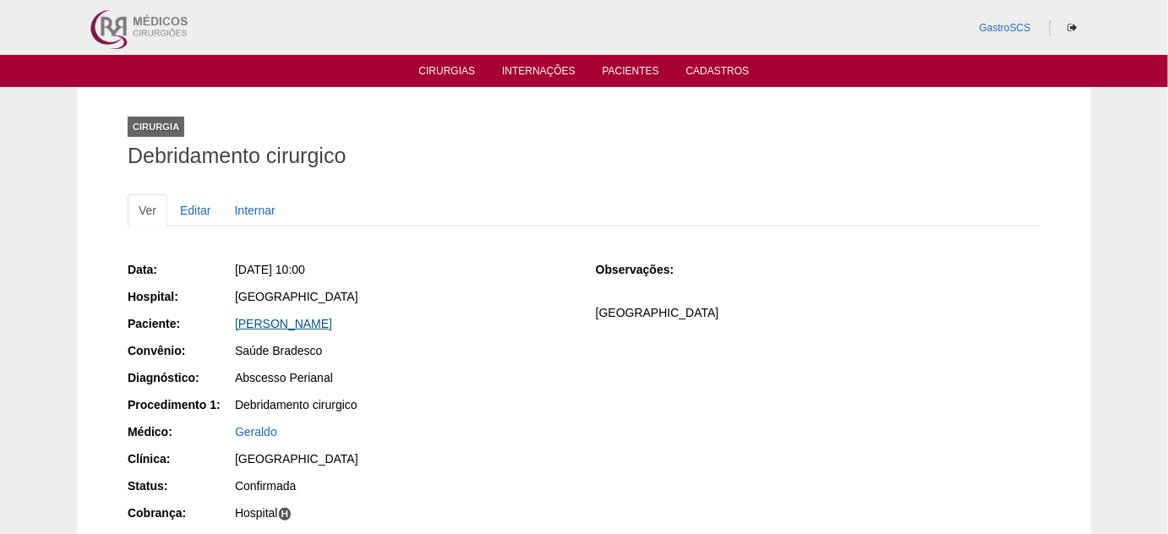
click at [269, 317] on link "Renan Scodeler de Souza" at bounding box center [283, 324] width 97 height 14
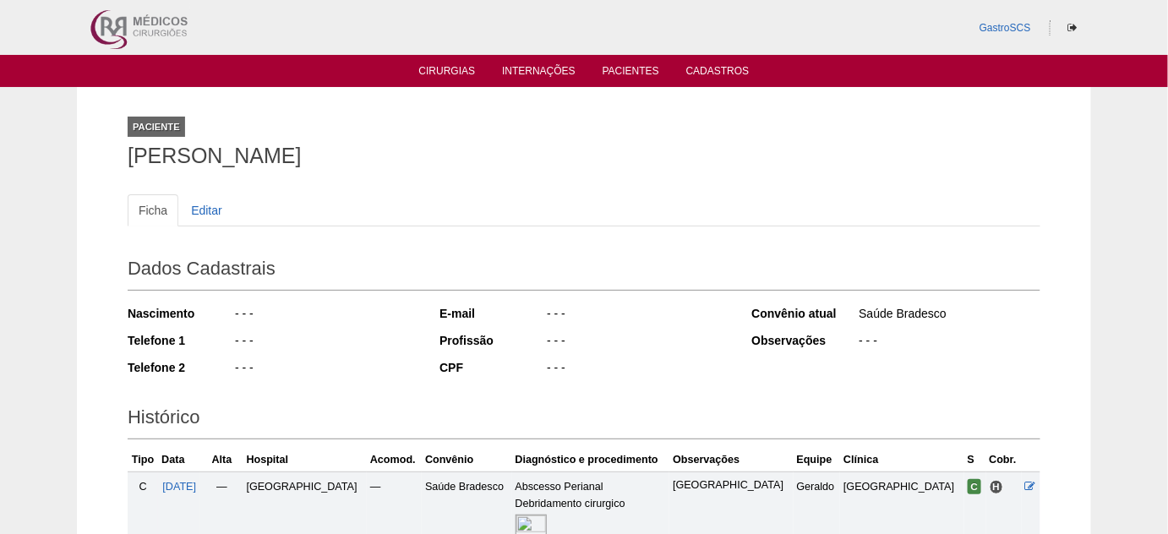
scroll to position [245, 0]
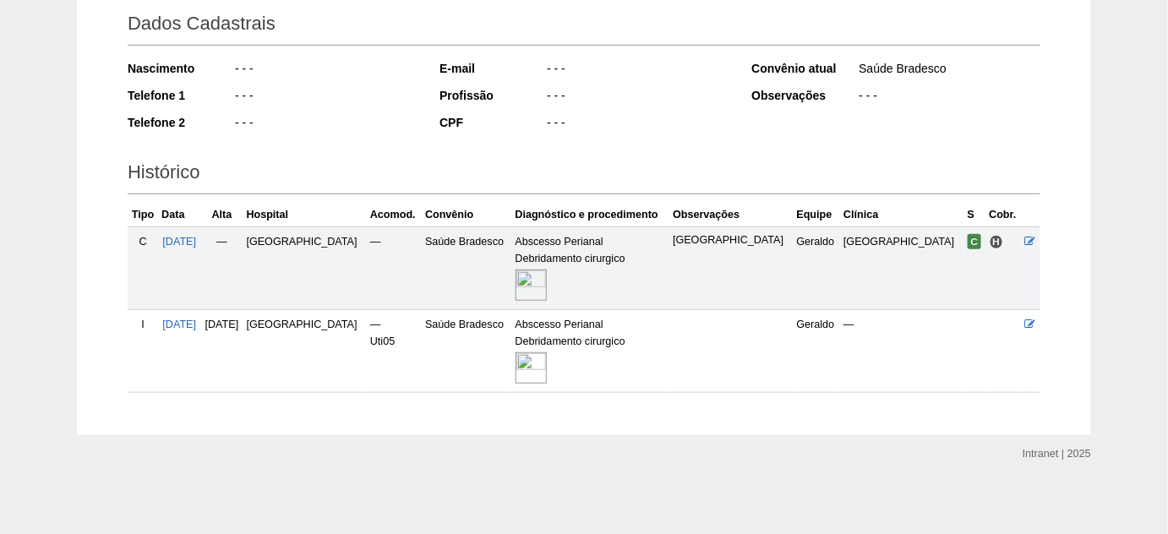
click at [542, 352] on img at bounding box center [530, 367] width 31 height 31
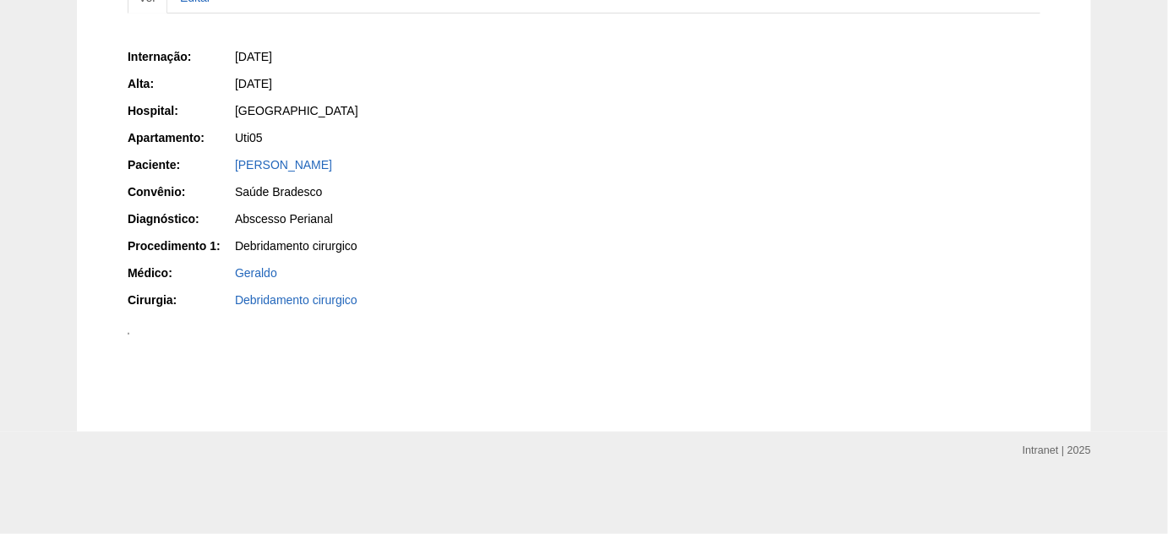
scroll to position [1075, 0]
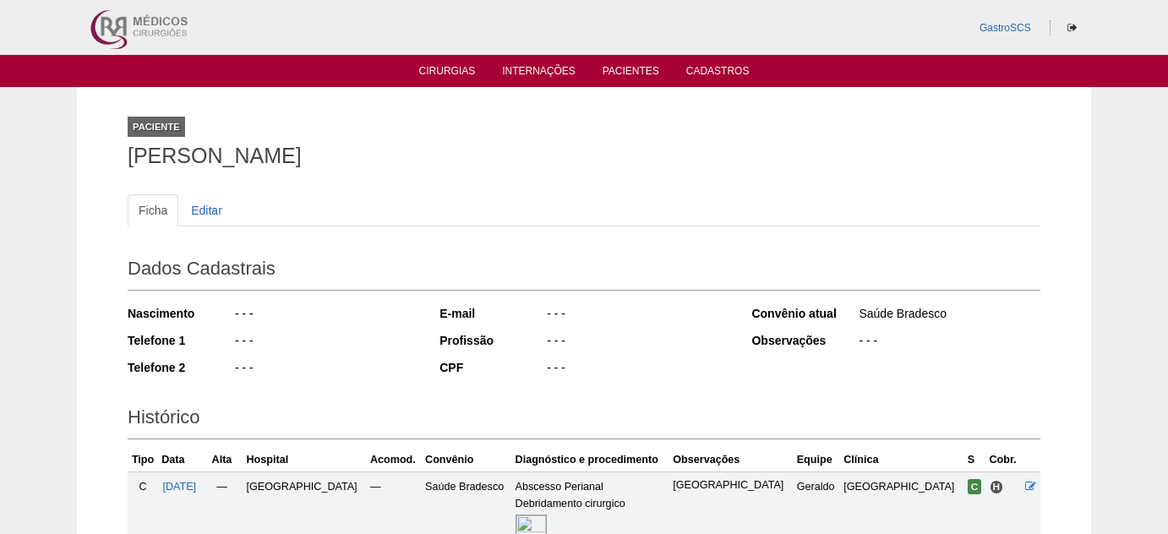
scroll to position [245, 0]
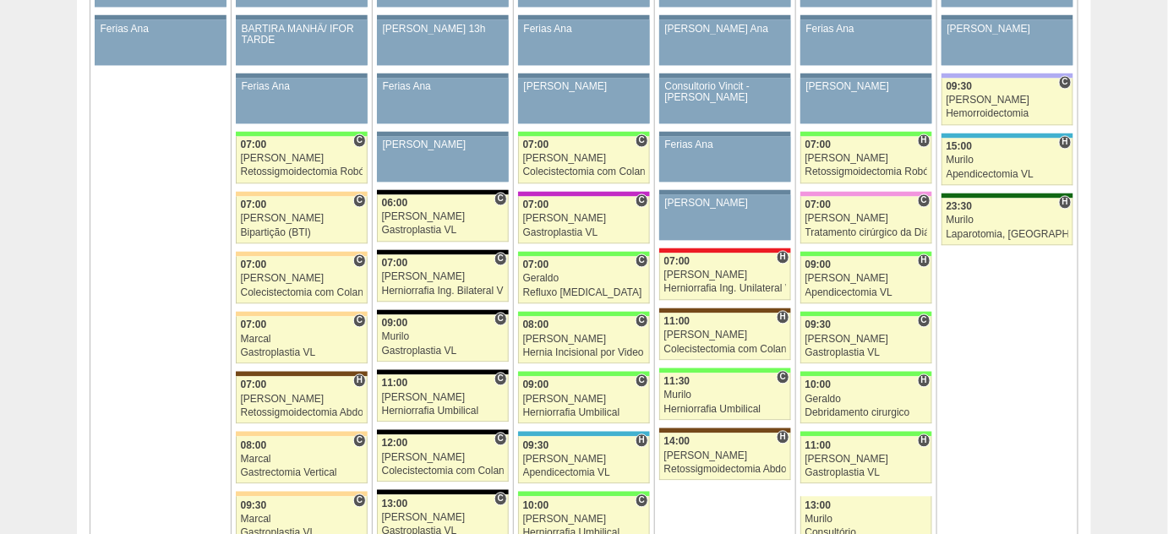
scroll to position [921, 0]
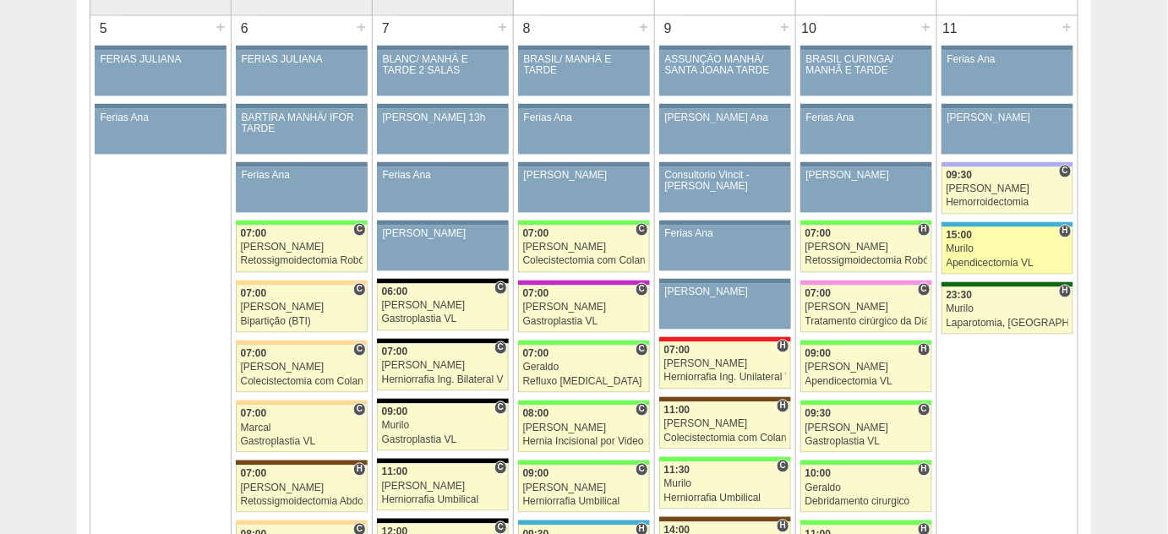
click at [994, 249] on link "89531 Fellow H 15:00 Murilo Apendicectomia VL Hospital Neomater Neomater Evelyn…" at bounding box center [1007, 250] width 132 height 47
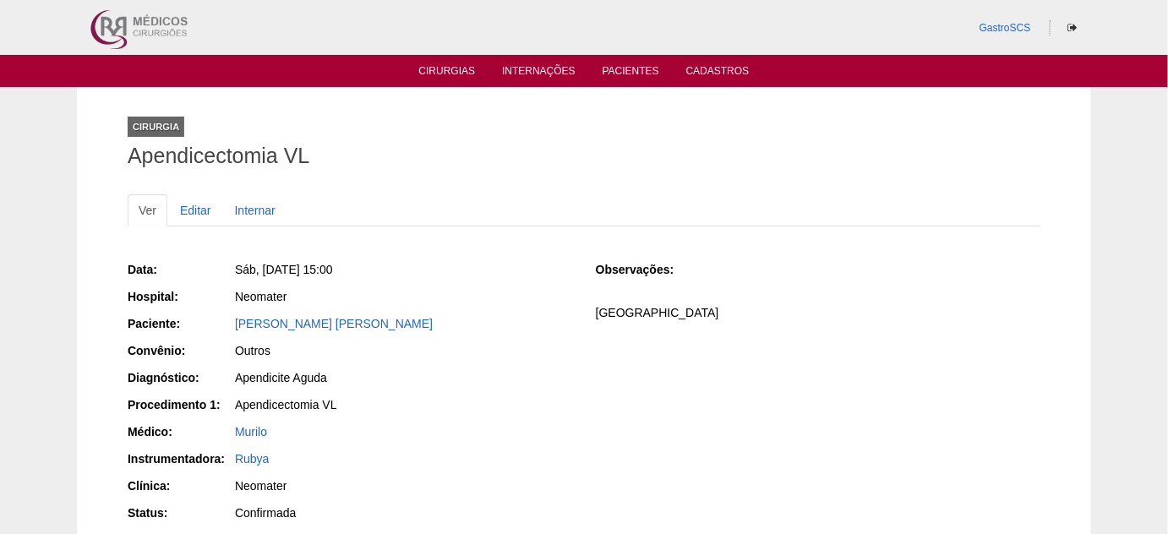
click at [324, 315] on div "[PERSON_NAME] [PERSON_NAME]" at bounding box center [403, 323] width 337 height 17
click at [331, 317] on link "Evelyn rumi yamamoto" at bounding box center [334, 324] width 198 height 14
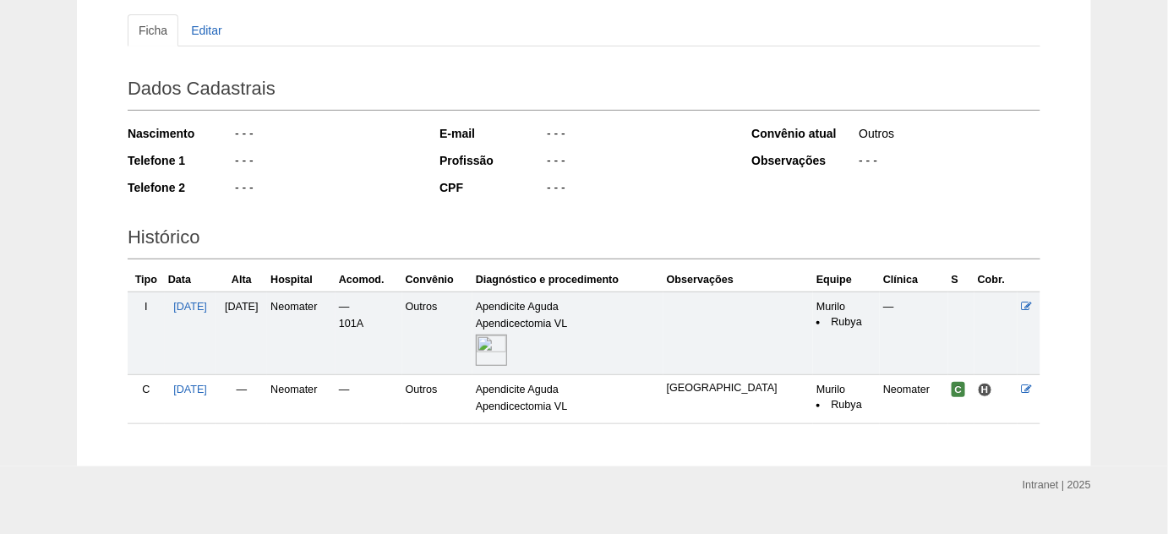
scroll to position [211, 0]
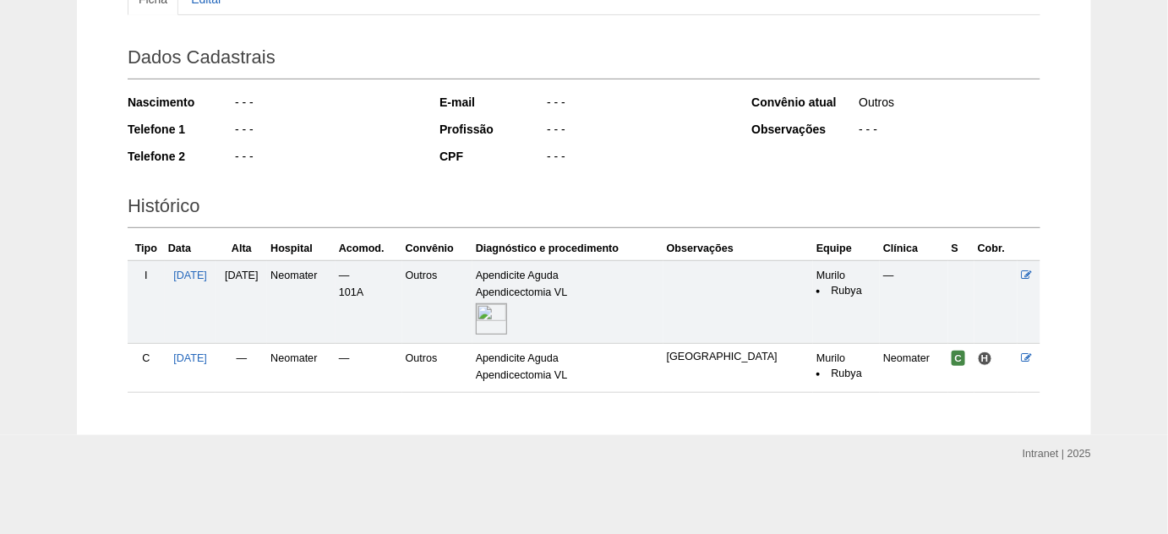
click at [507, 317] on img at bounding box center [491, 318] width 31 height 31
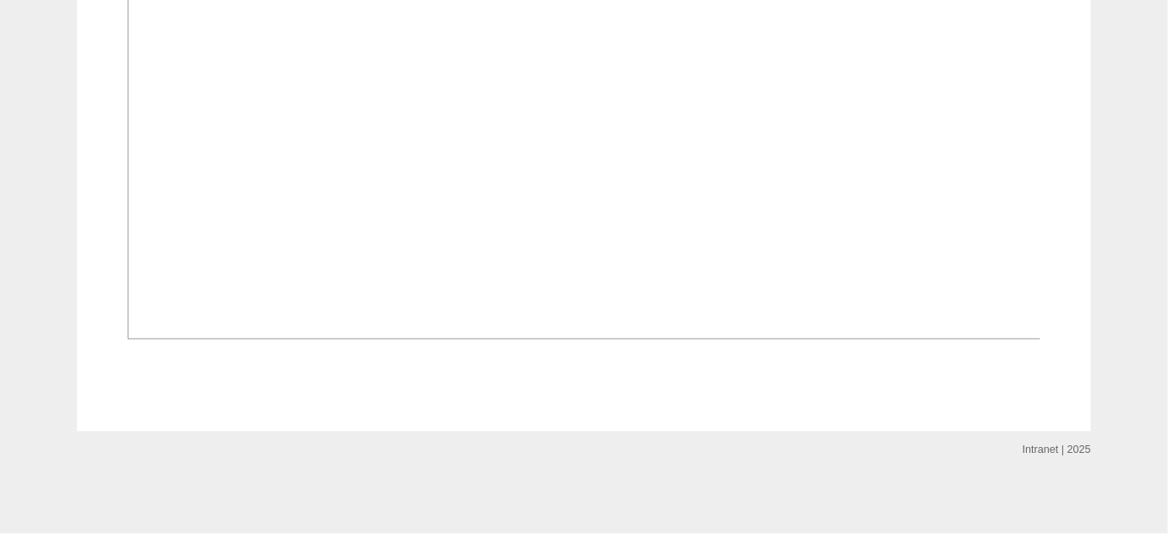
scroll to position [1228, 0]
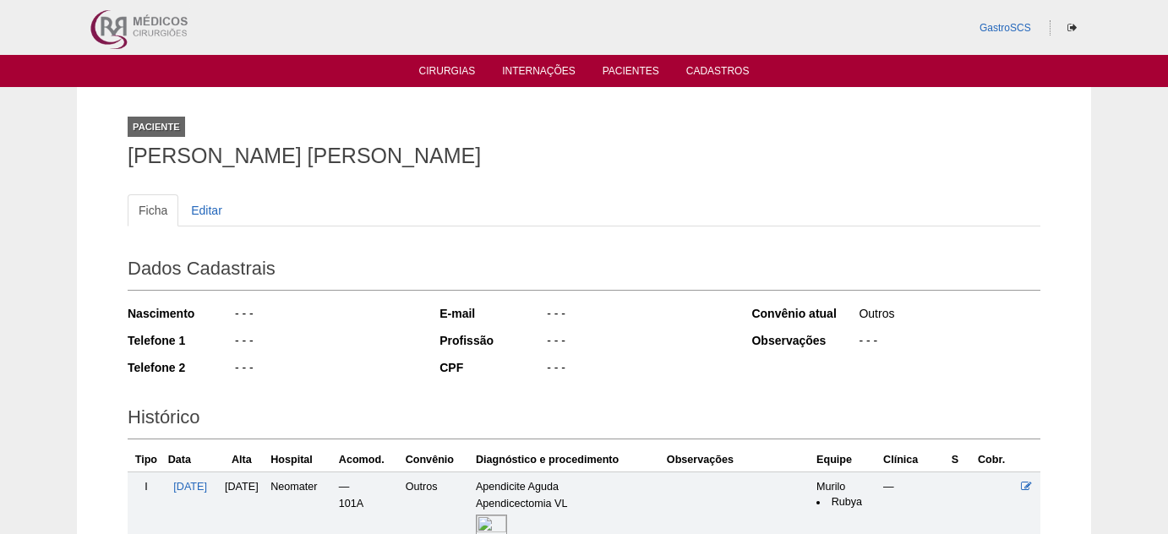
scroll to position [202, 0]
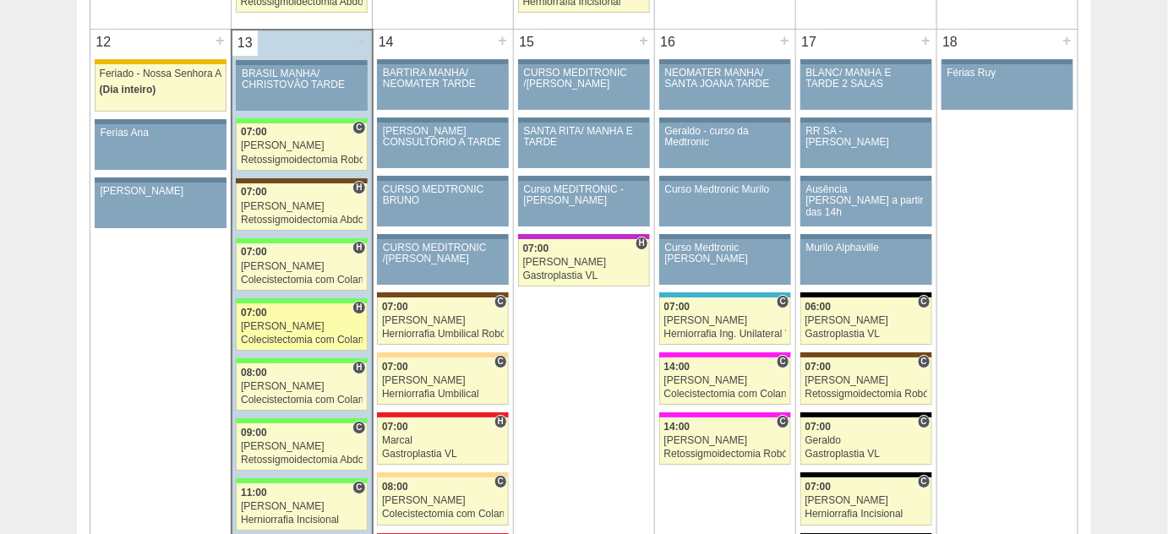
scroll to position [1843, 0]
